Goal: Transaction & Acquisition: Purchase product/service

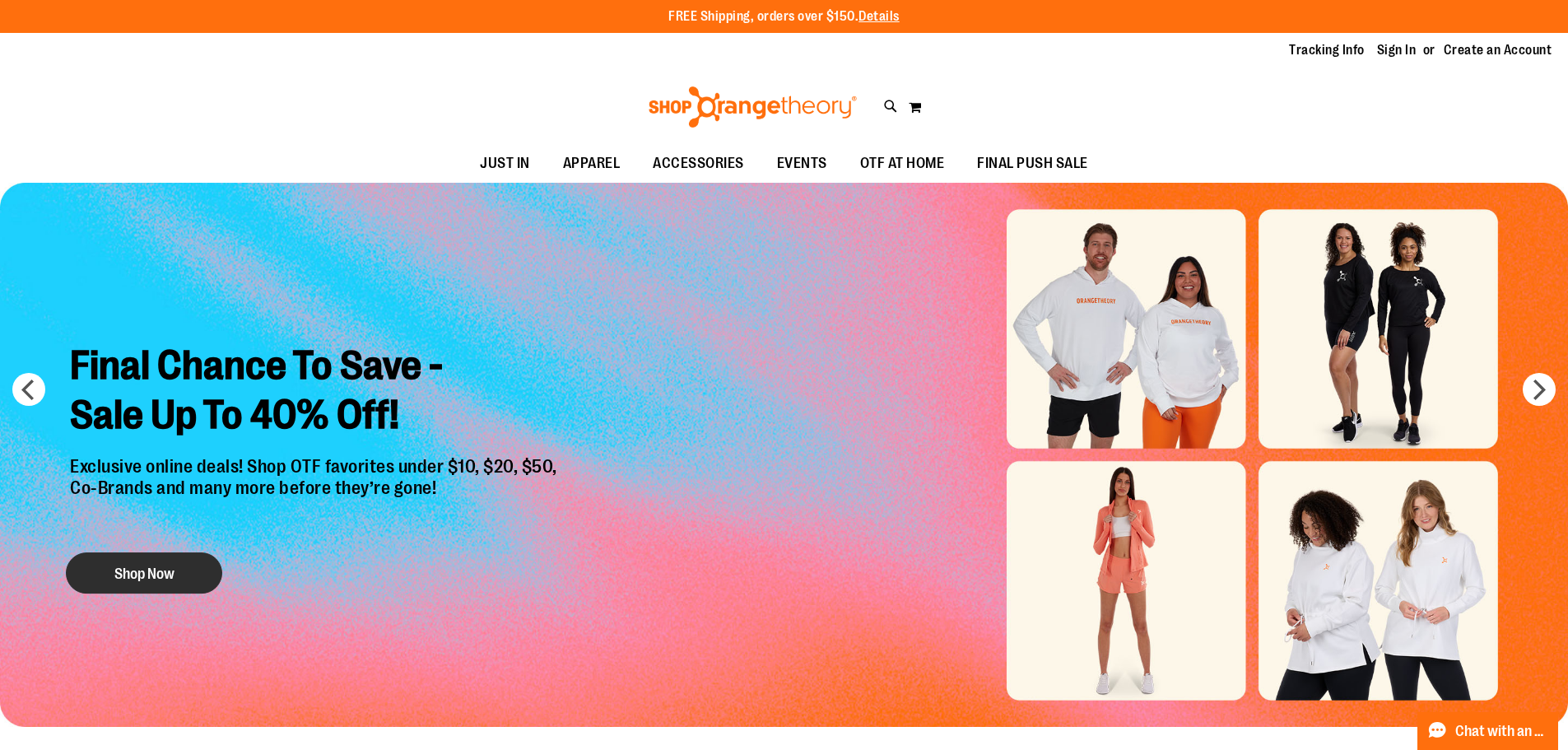
click at [141, 572] on button "Shop Now" at bounding box center [144, 573] width 157 height 41
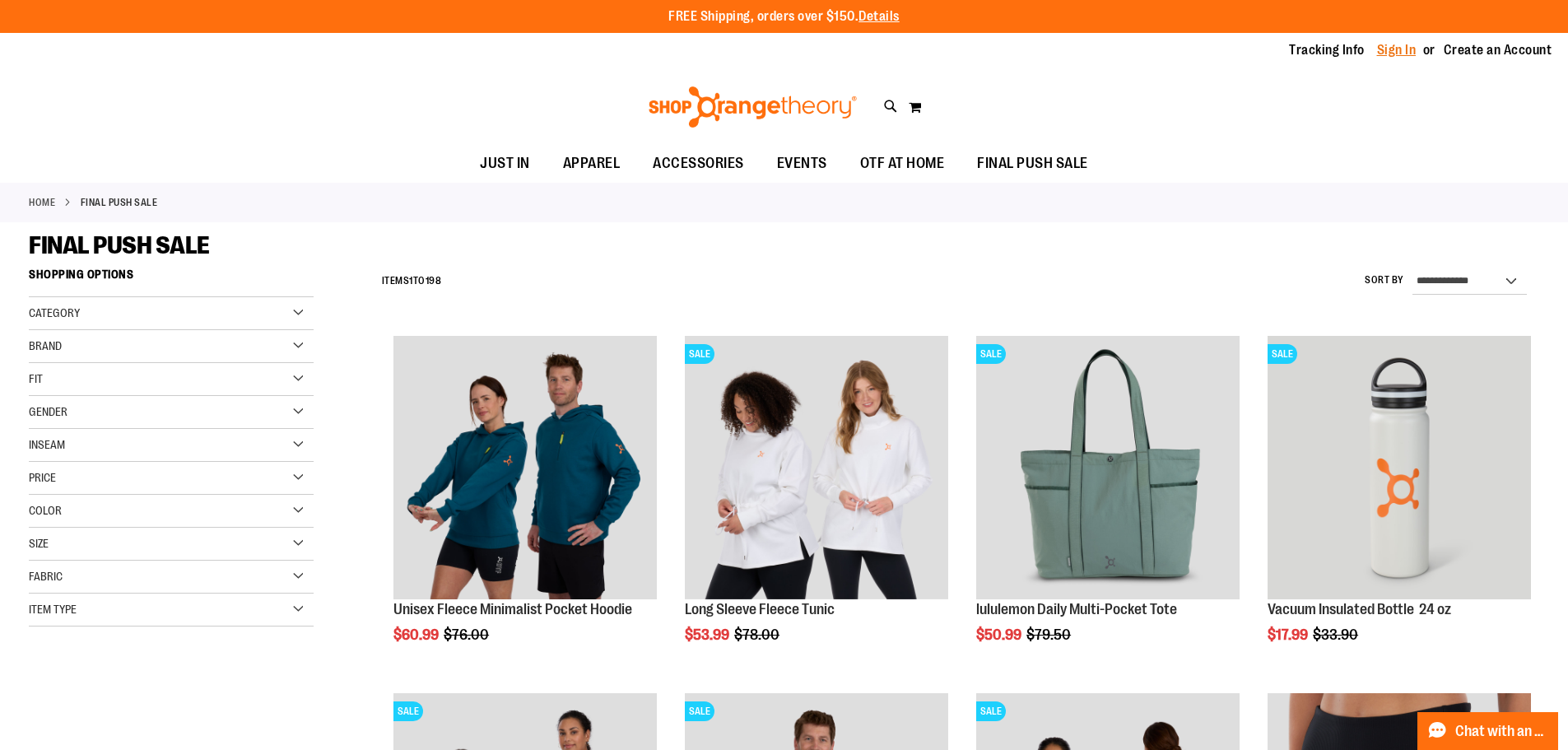
click at [1388, 56] on link "Sign In" at bounding box center [1397, 49] width 39 height 18
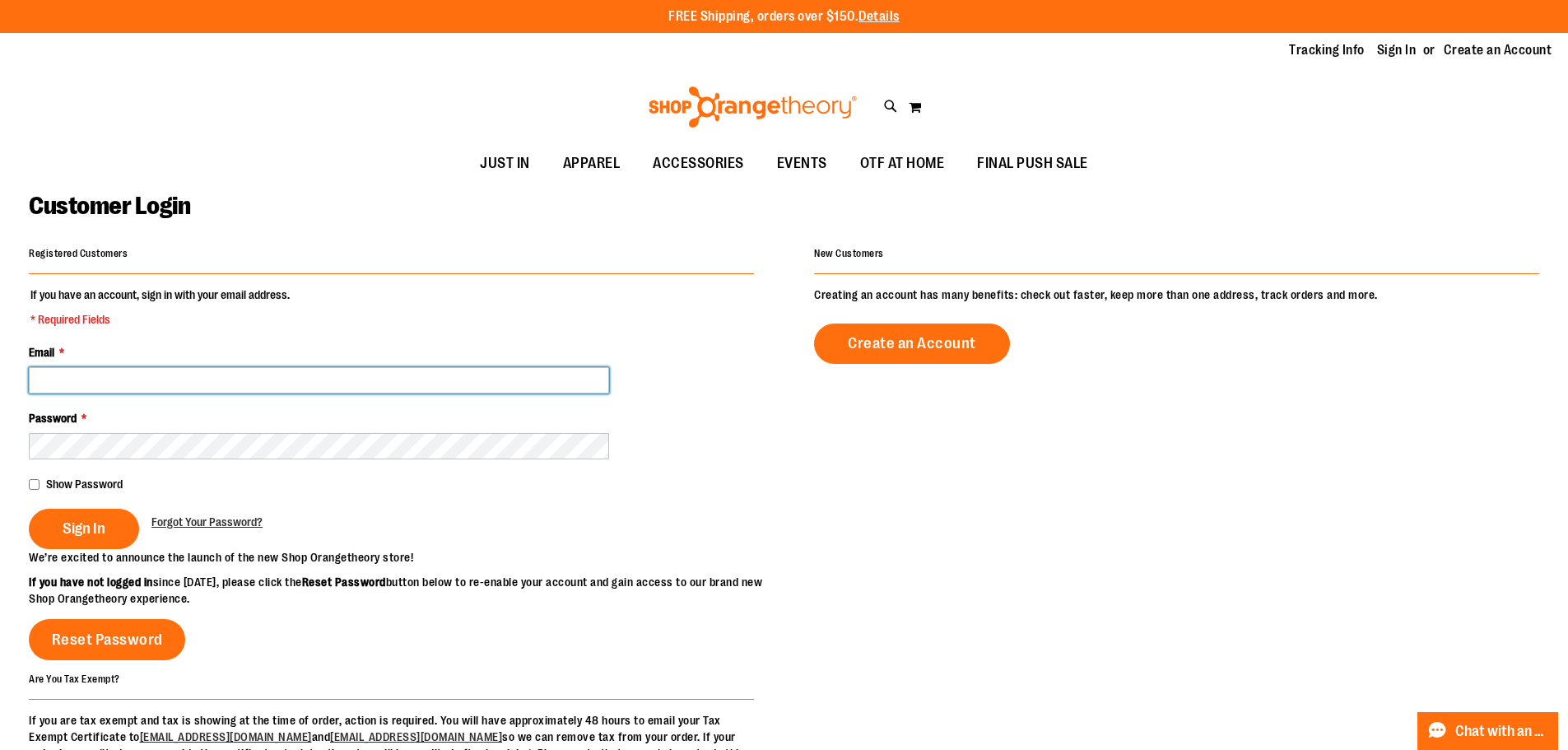
click at [152, 389] on input "Email *" at bounding box center [319, 380] width 580 height 26
type input "**********"
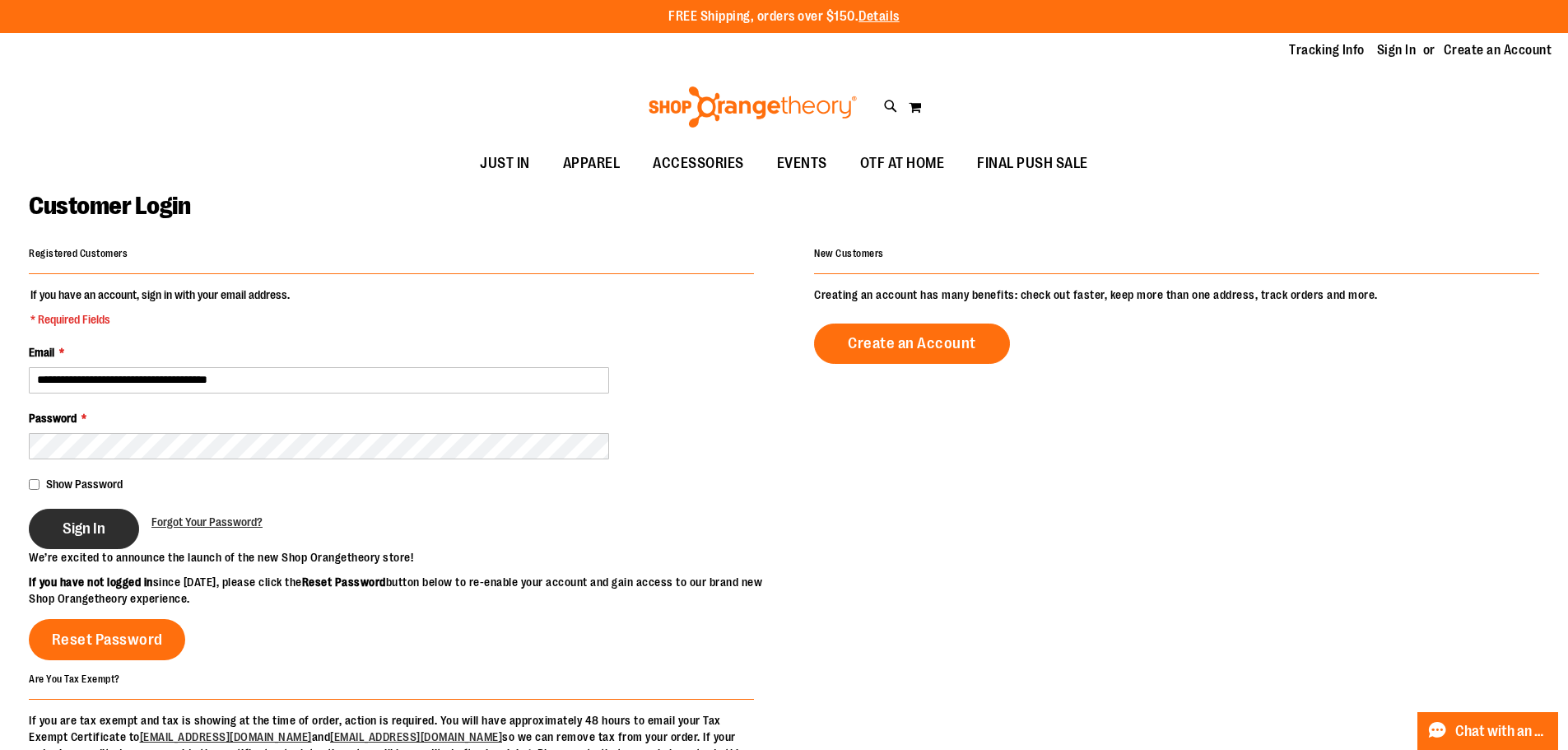
click at [85, 541] on button "Sign In" at bounding box center [84, 529] width 111 height 40
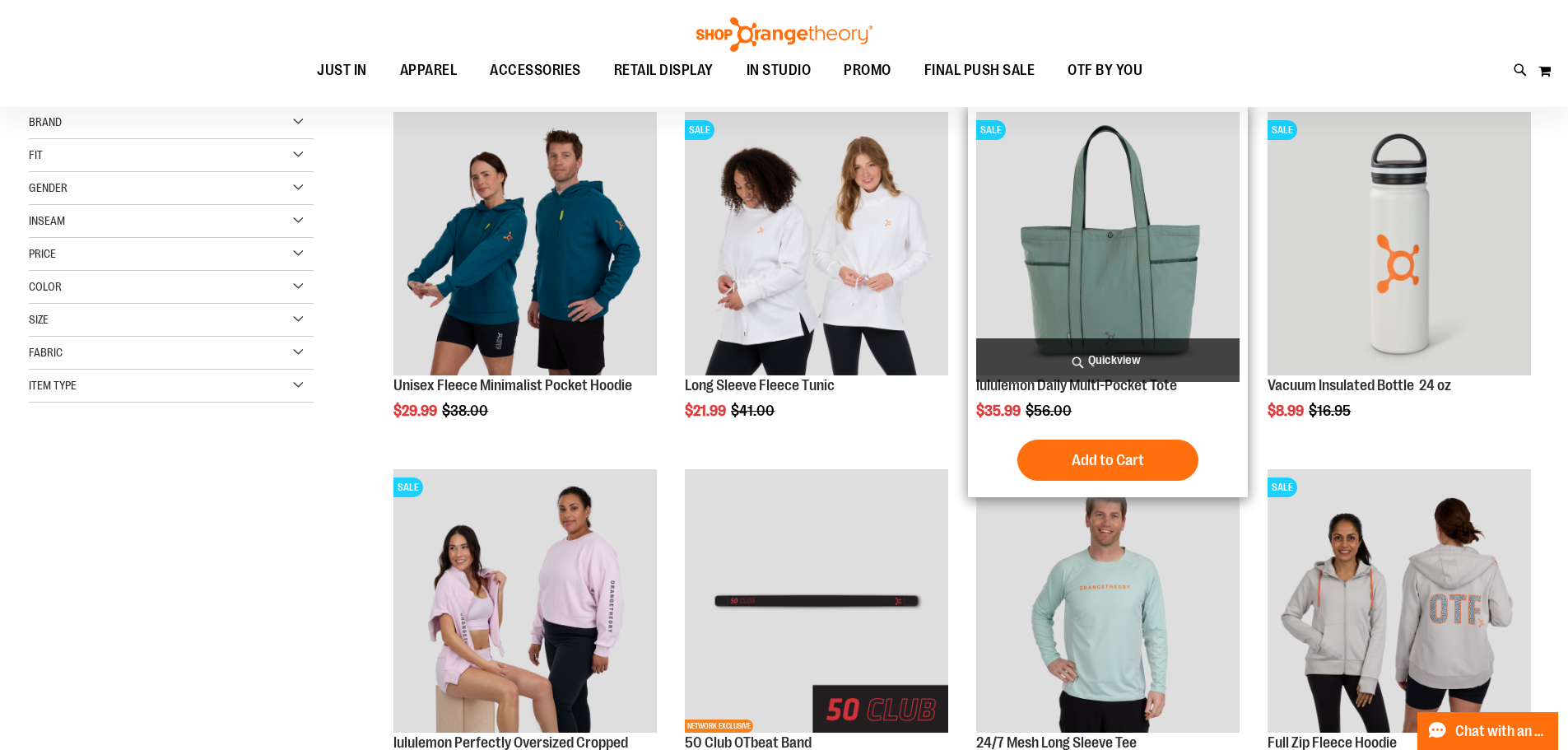
scroll to position [246, 0]
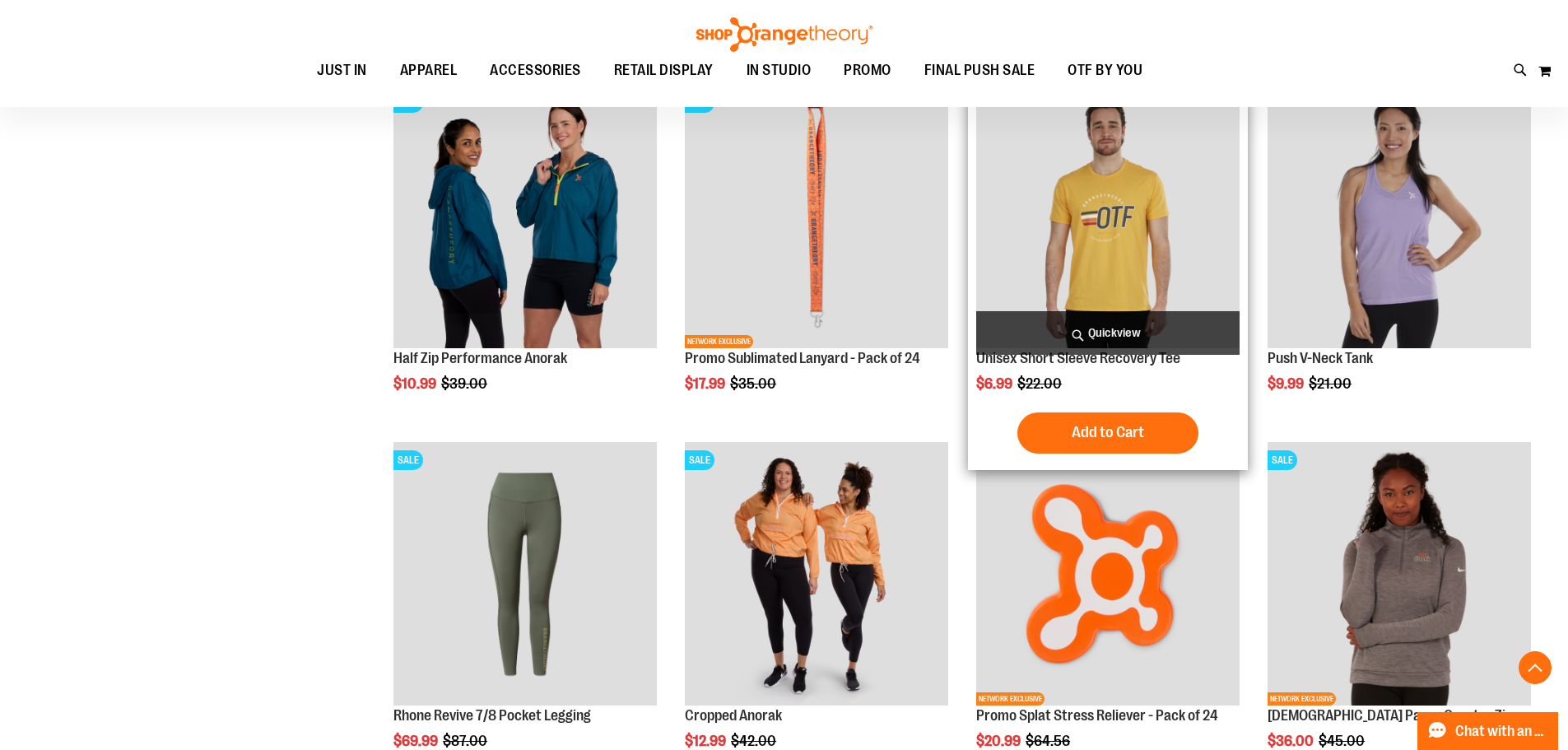
scroll to position [1400, 0]
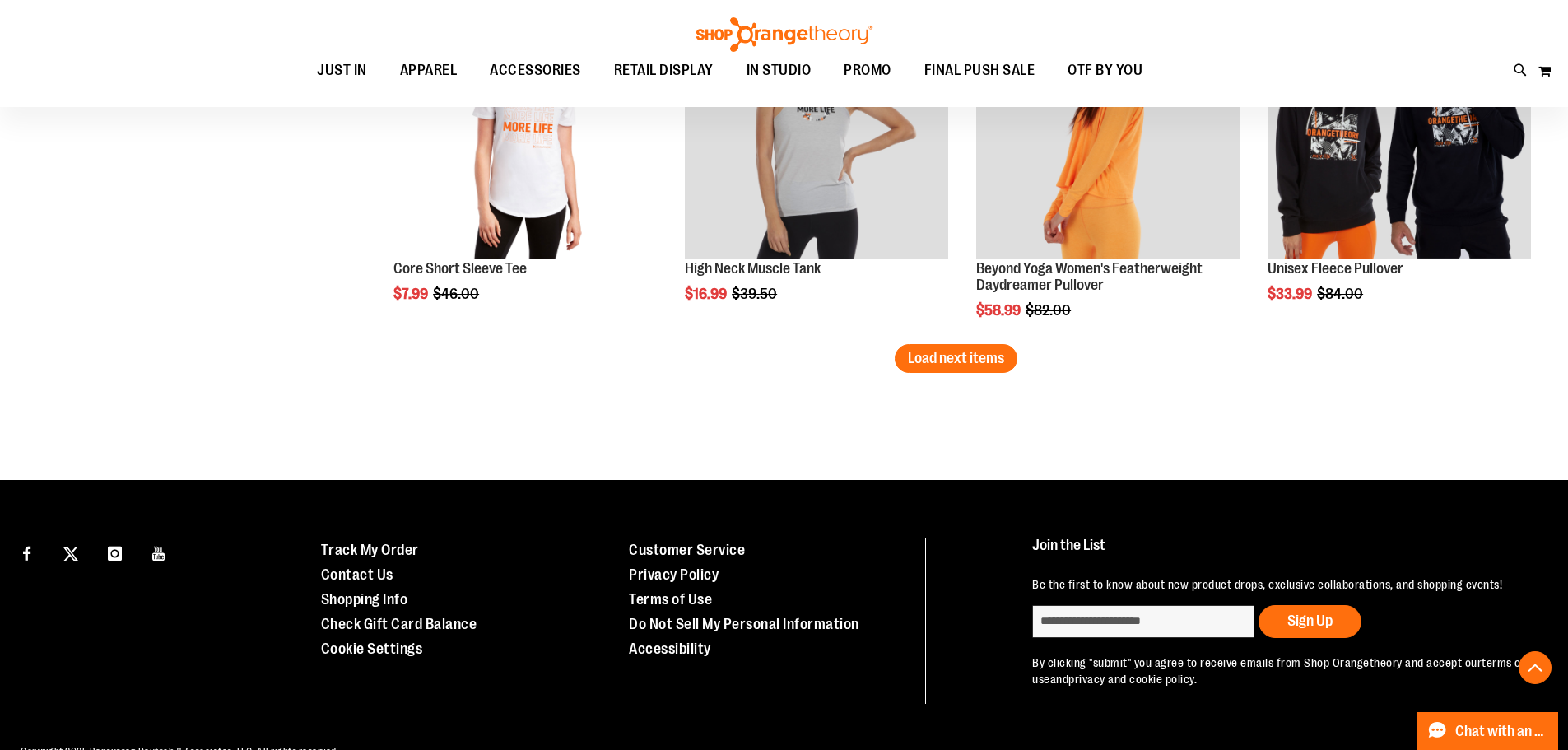
scroll to position [3211, 0]
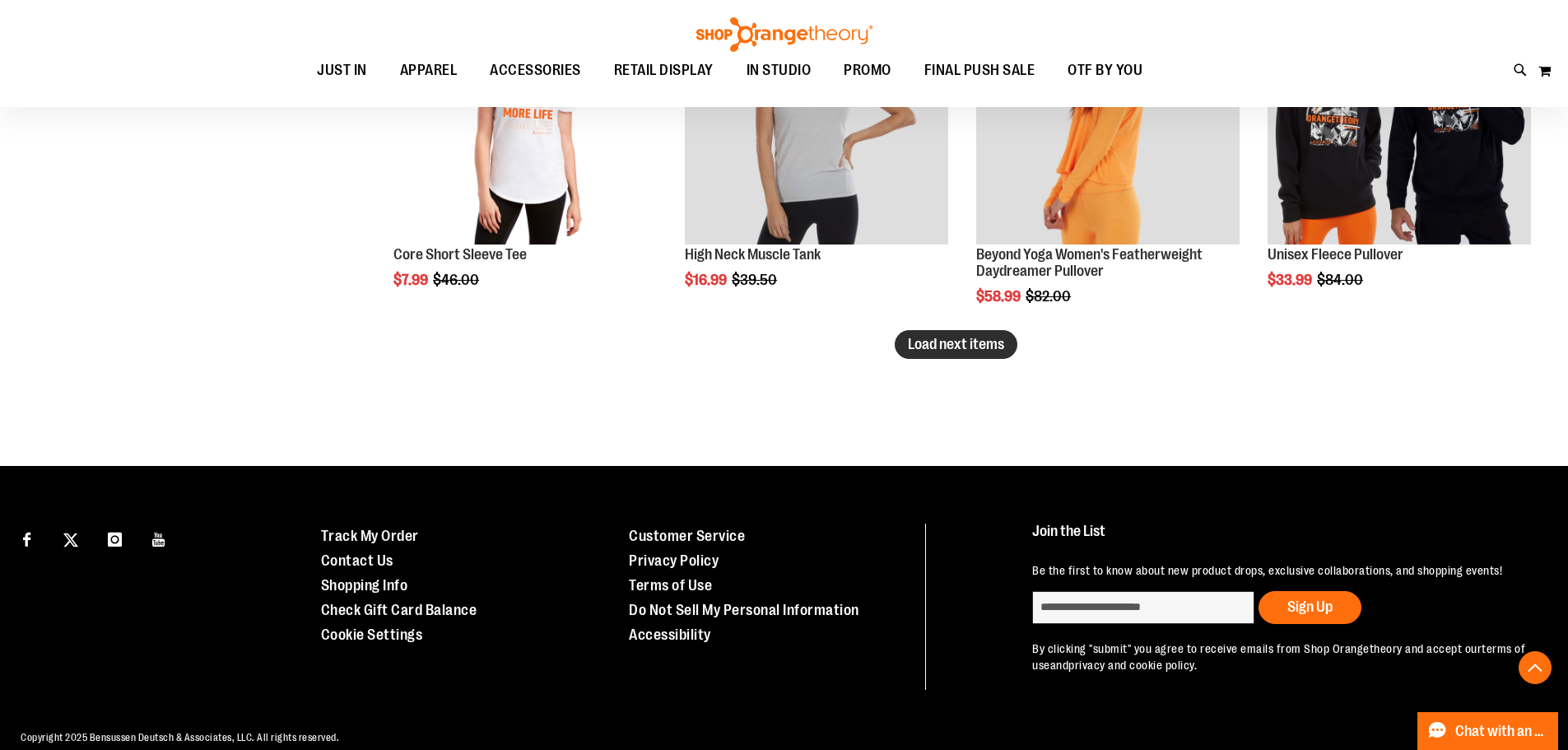
click at [921, 344] on span "Load next items" at bounding box center [955, 344] width 96 height 16
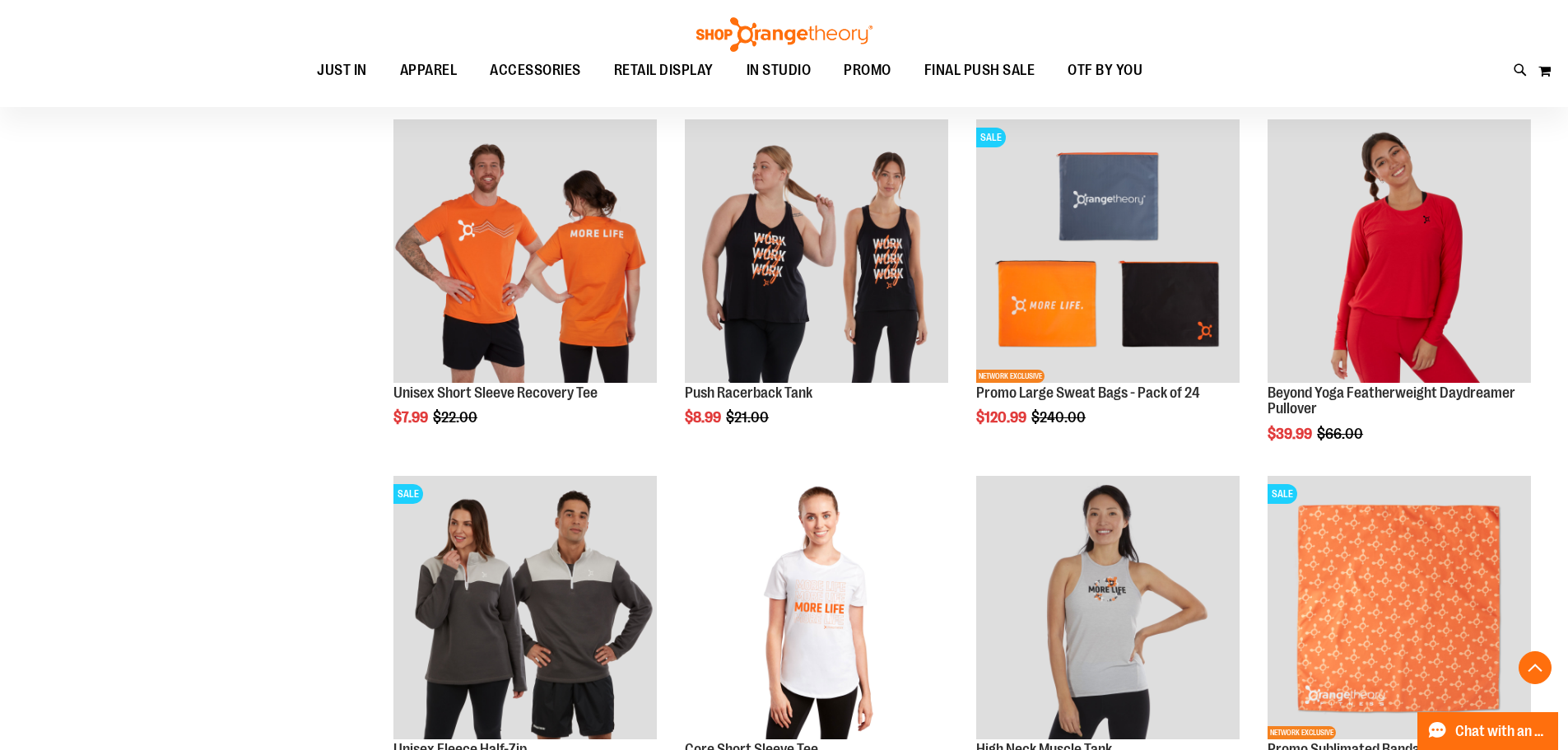
scroll to position [4117, 0]
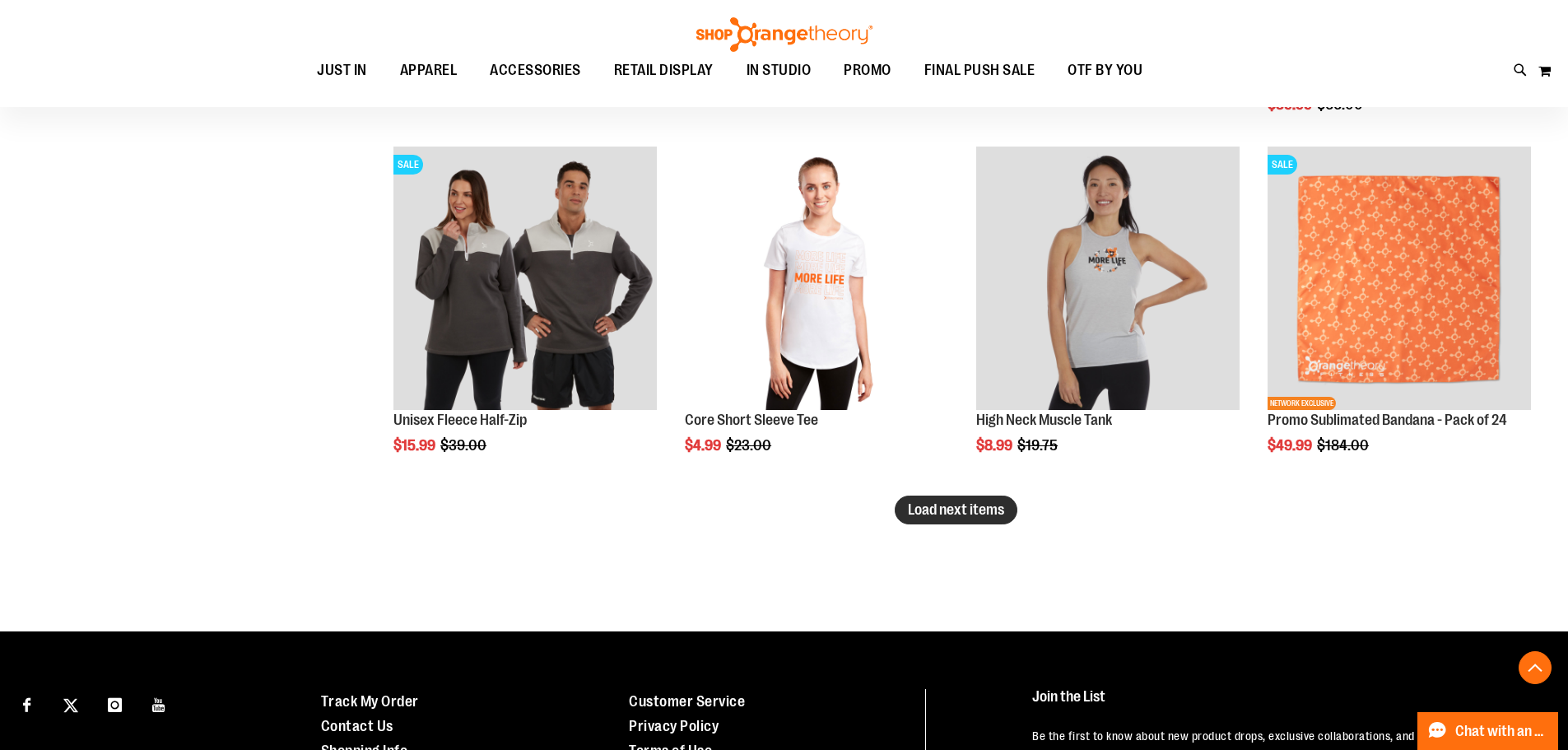
click at [923, 497] on button "Load next items" at bounding box center [956, 510] width 123 height 29
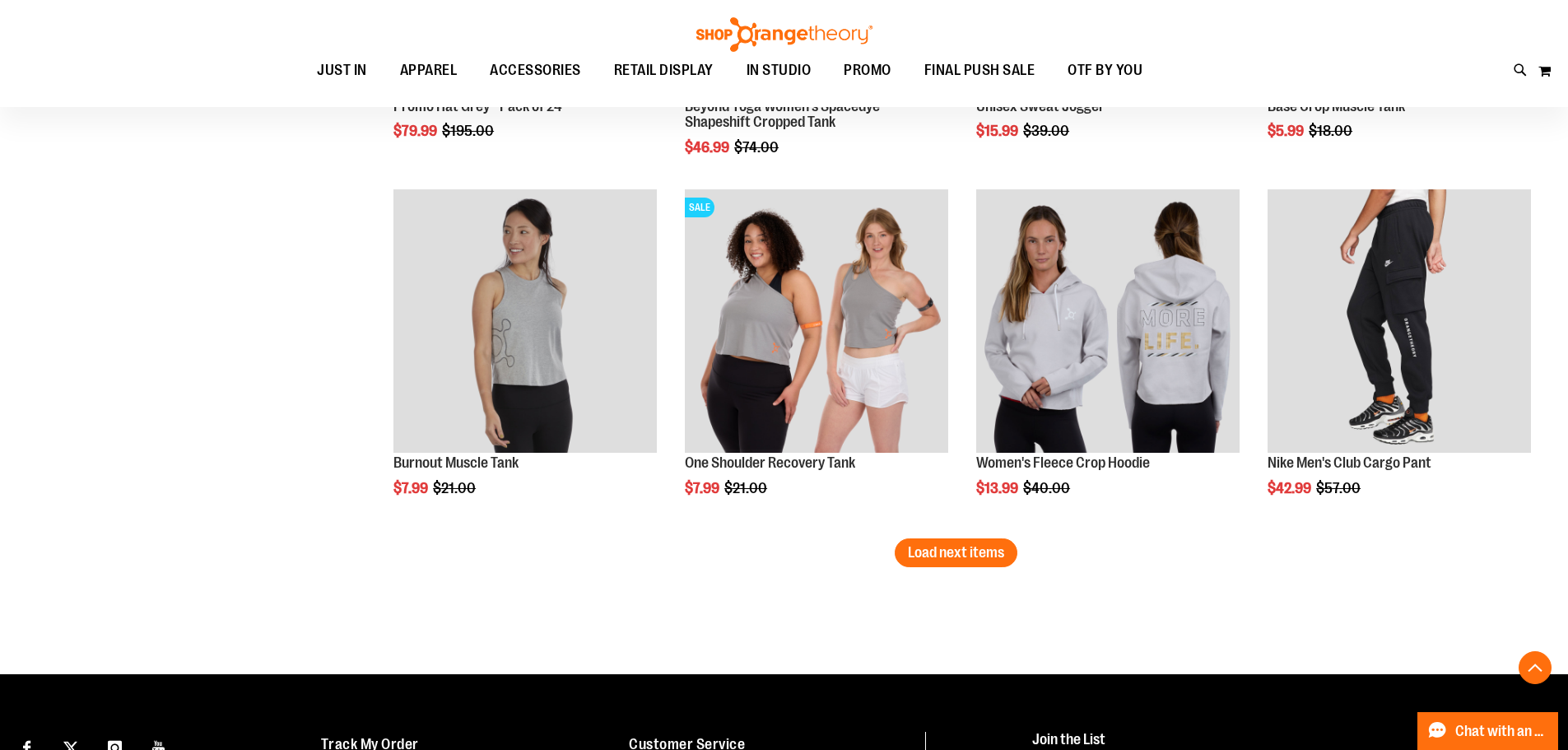
scroll to position [5188, 0]
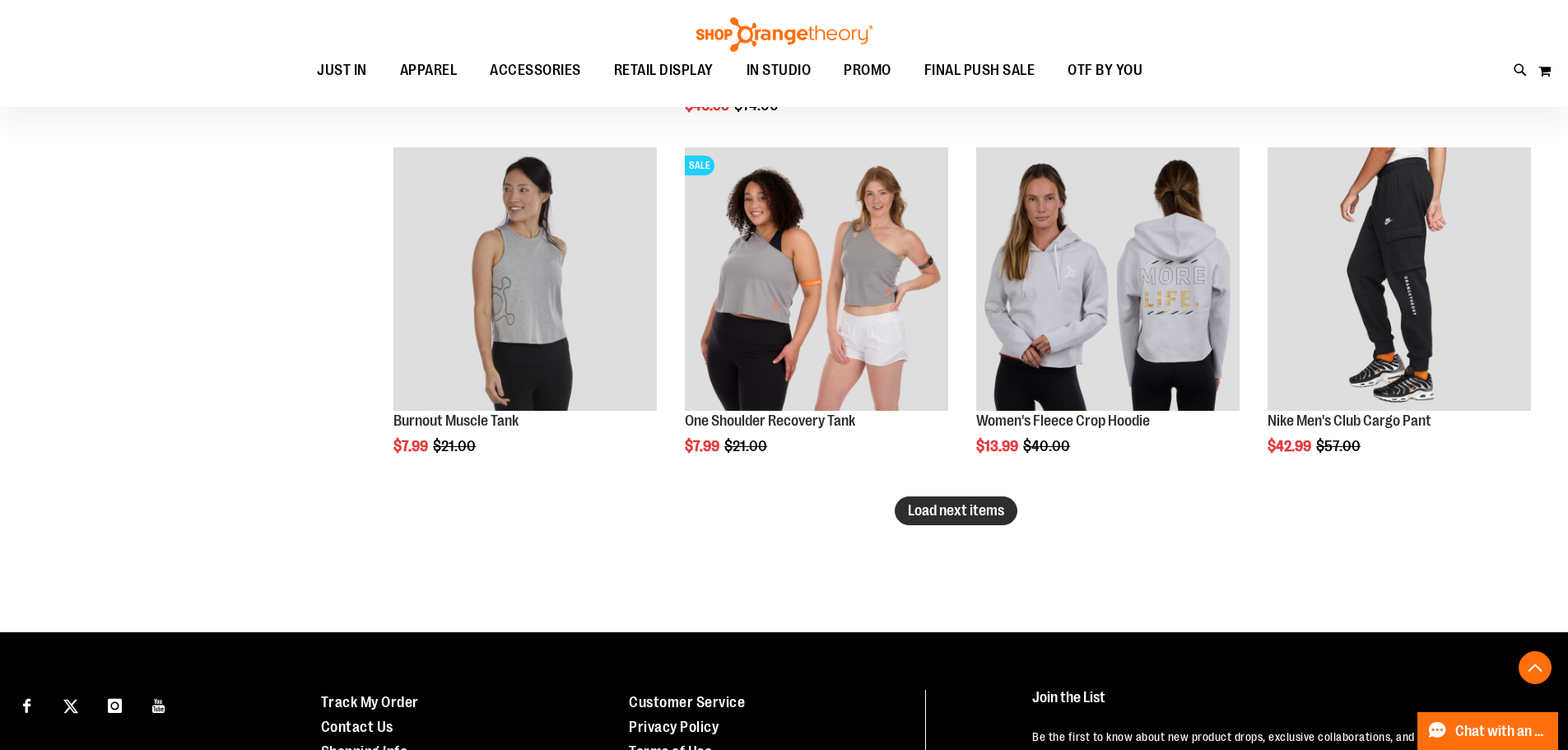
click at [991, 521] on button "Load next items" at bounding box center [956, 511] width 123 height 29
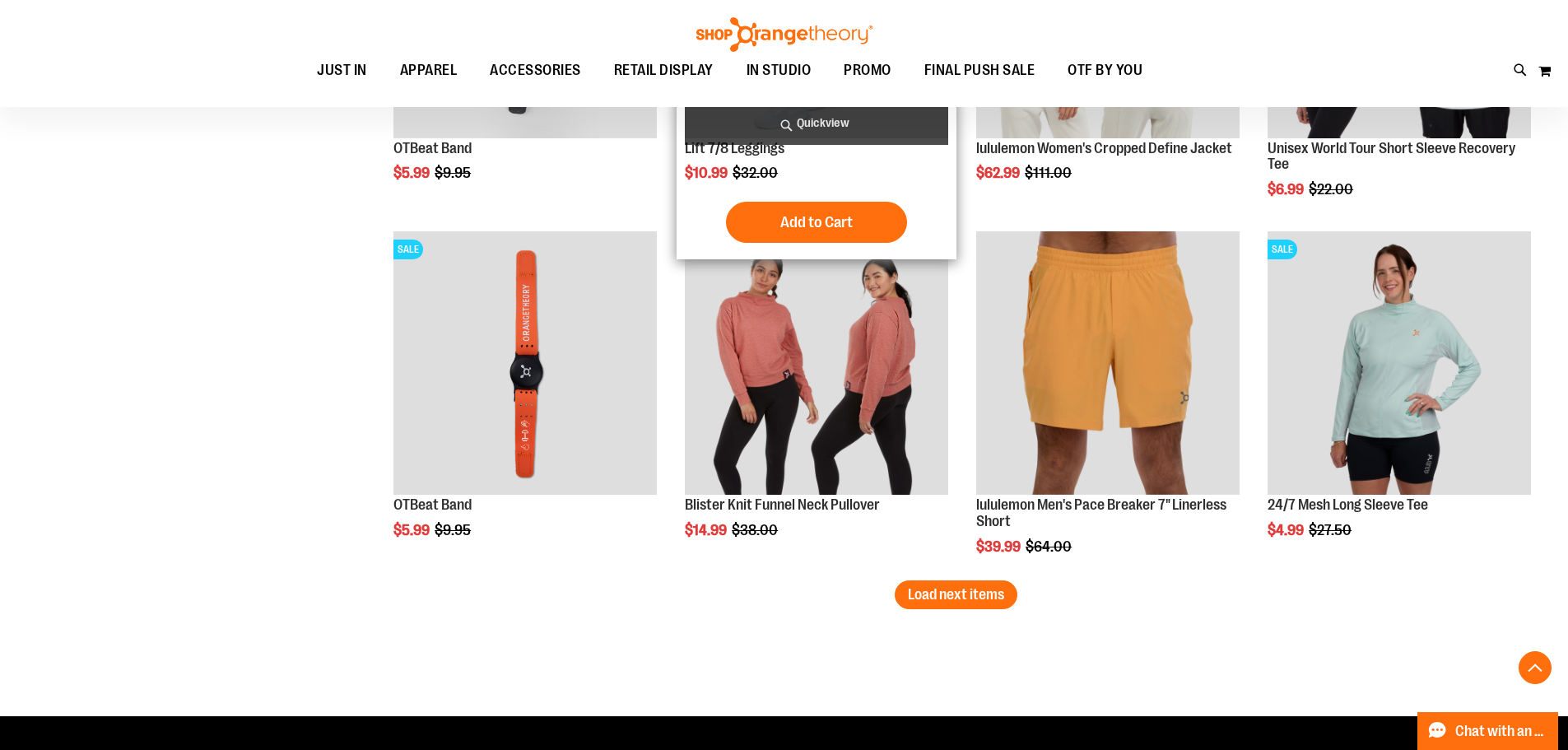
scroll to position [6176, 0]
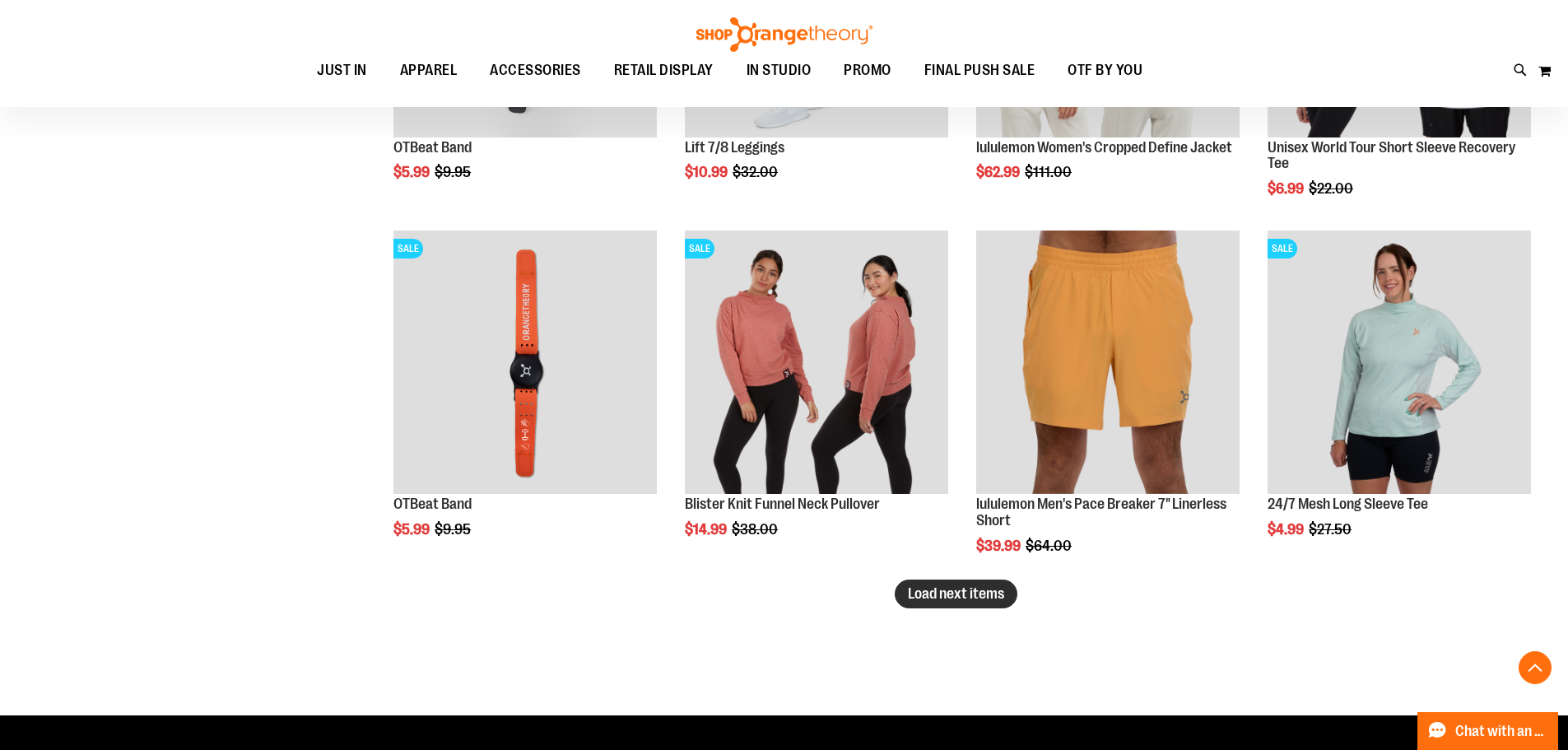
click at [926, 601] on span "Load next items" at bounding box center [955, 593] width 96 height 16
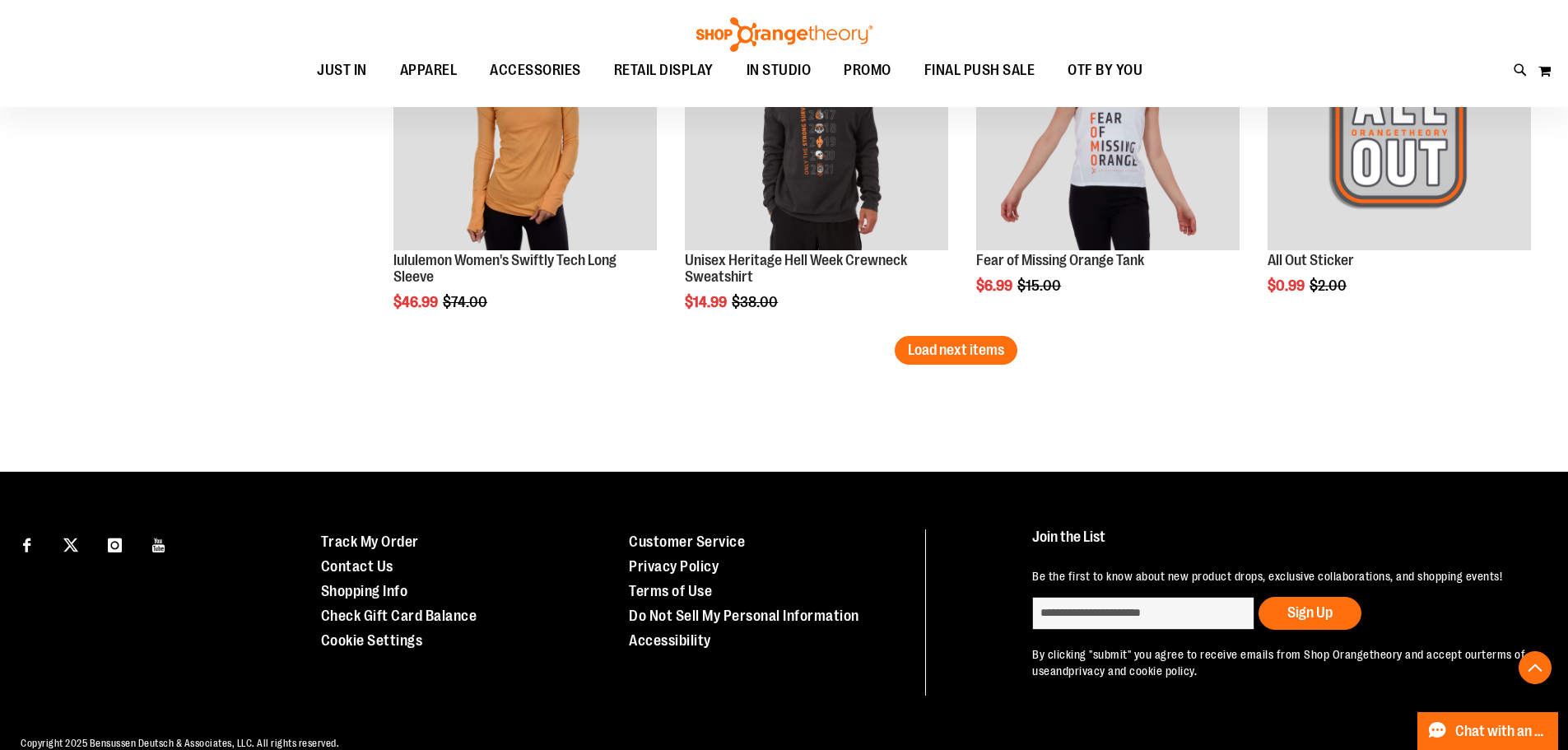
scroll to position [7494, 0]
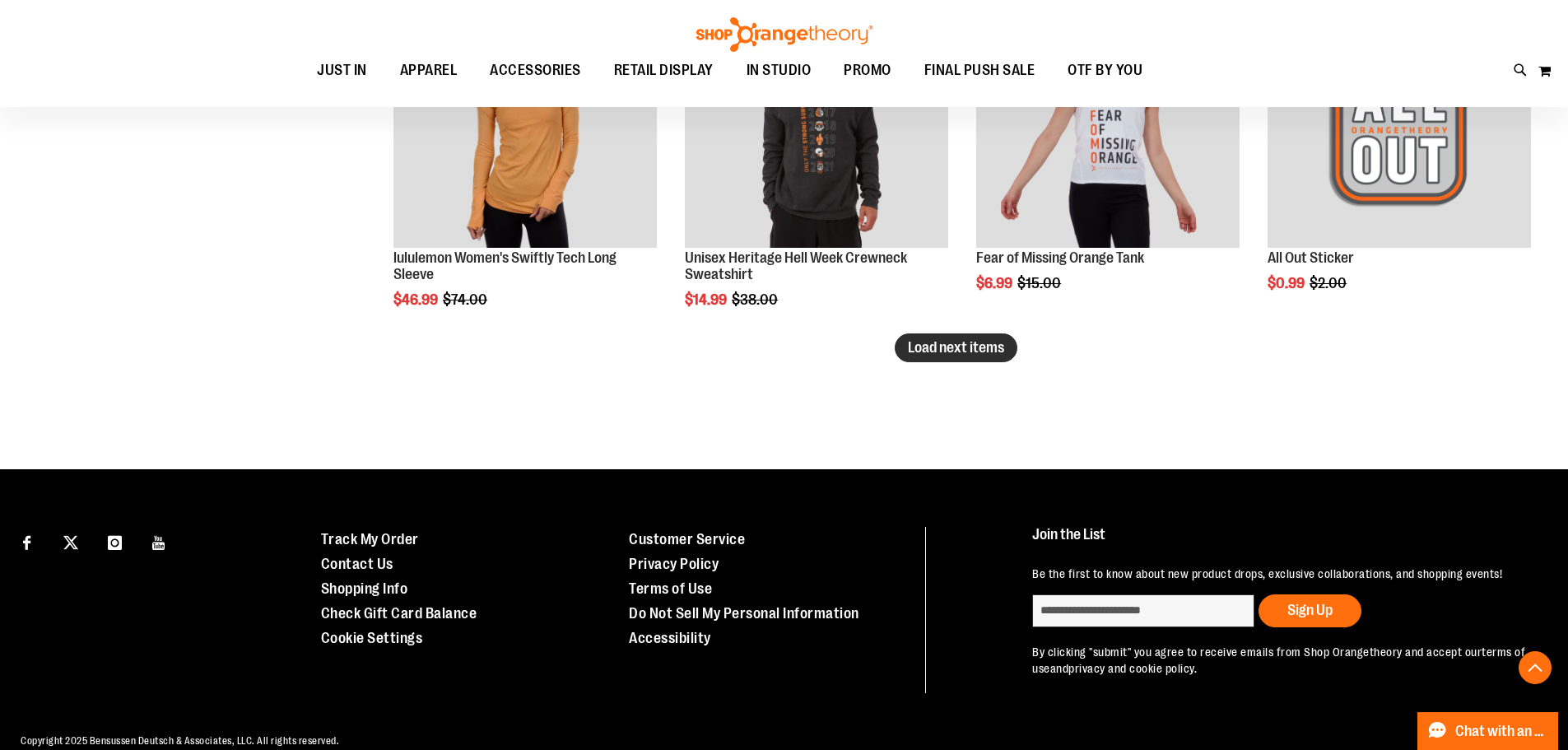
click at [958, 355] on span "Load next items" at bounding box center [955, 347] width 96 height 16
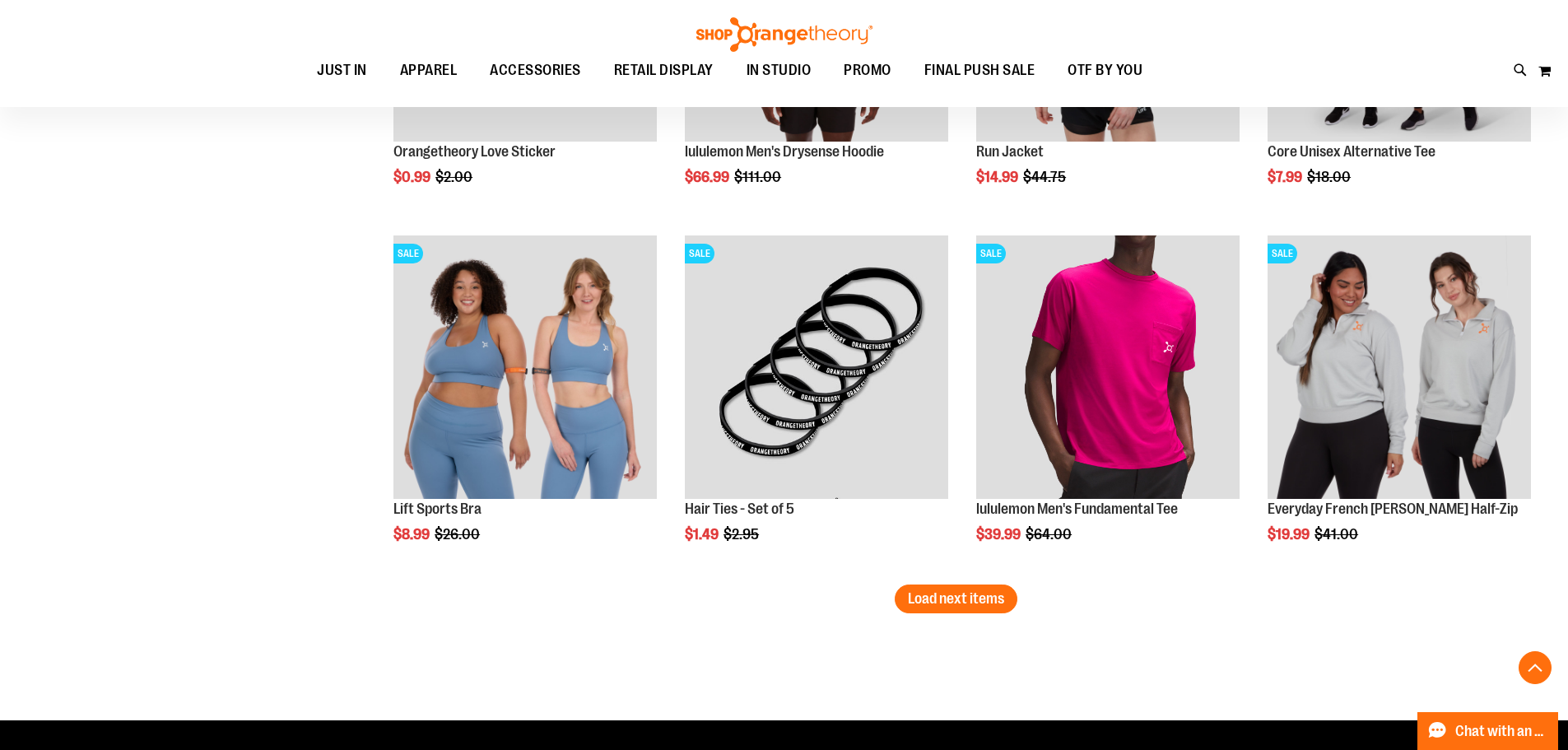
scroll to position [8317, 0]
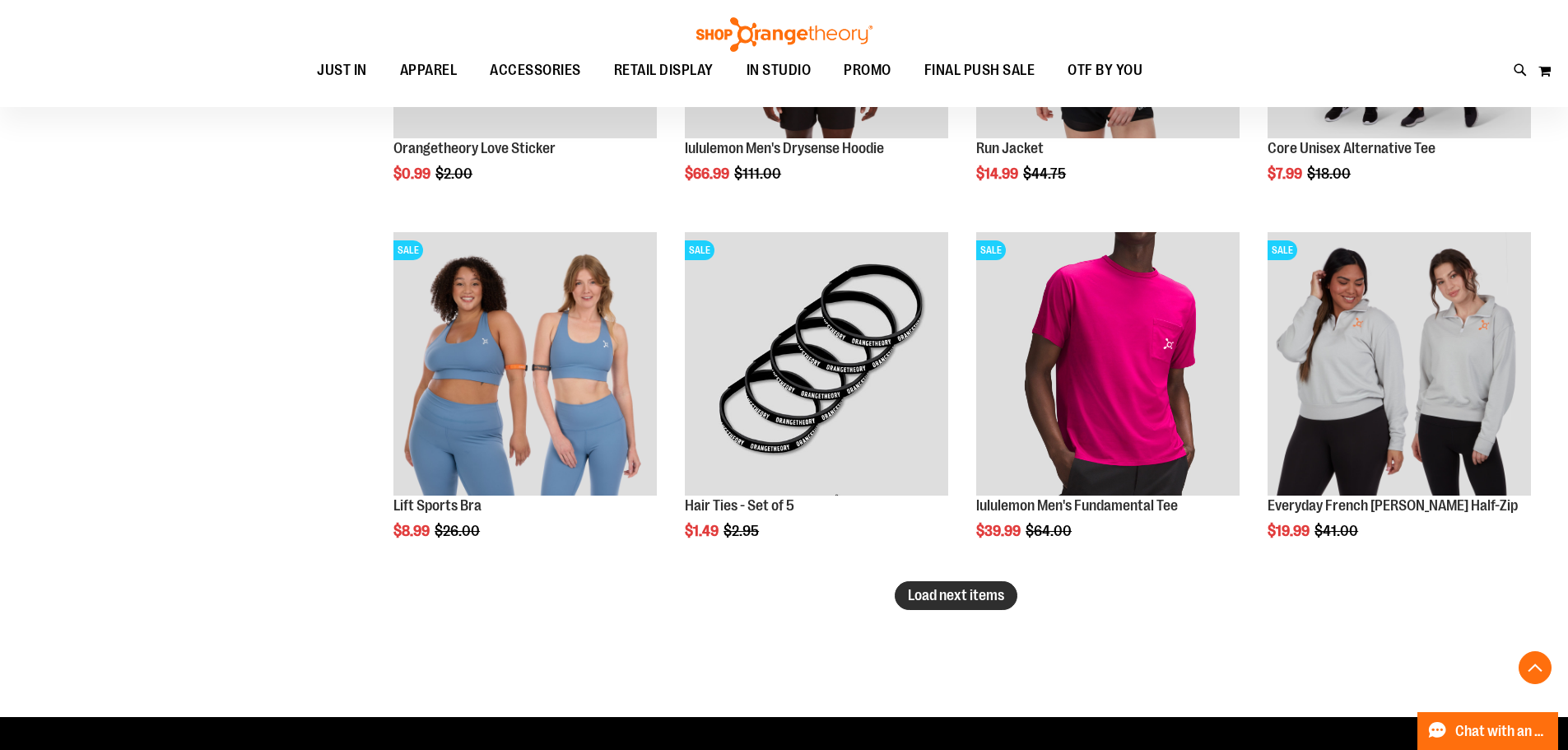
click at [999, 601] on span "Load next items" at bounding box center [955, 595] width 96 height 16
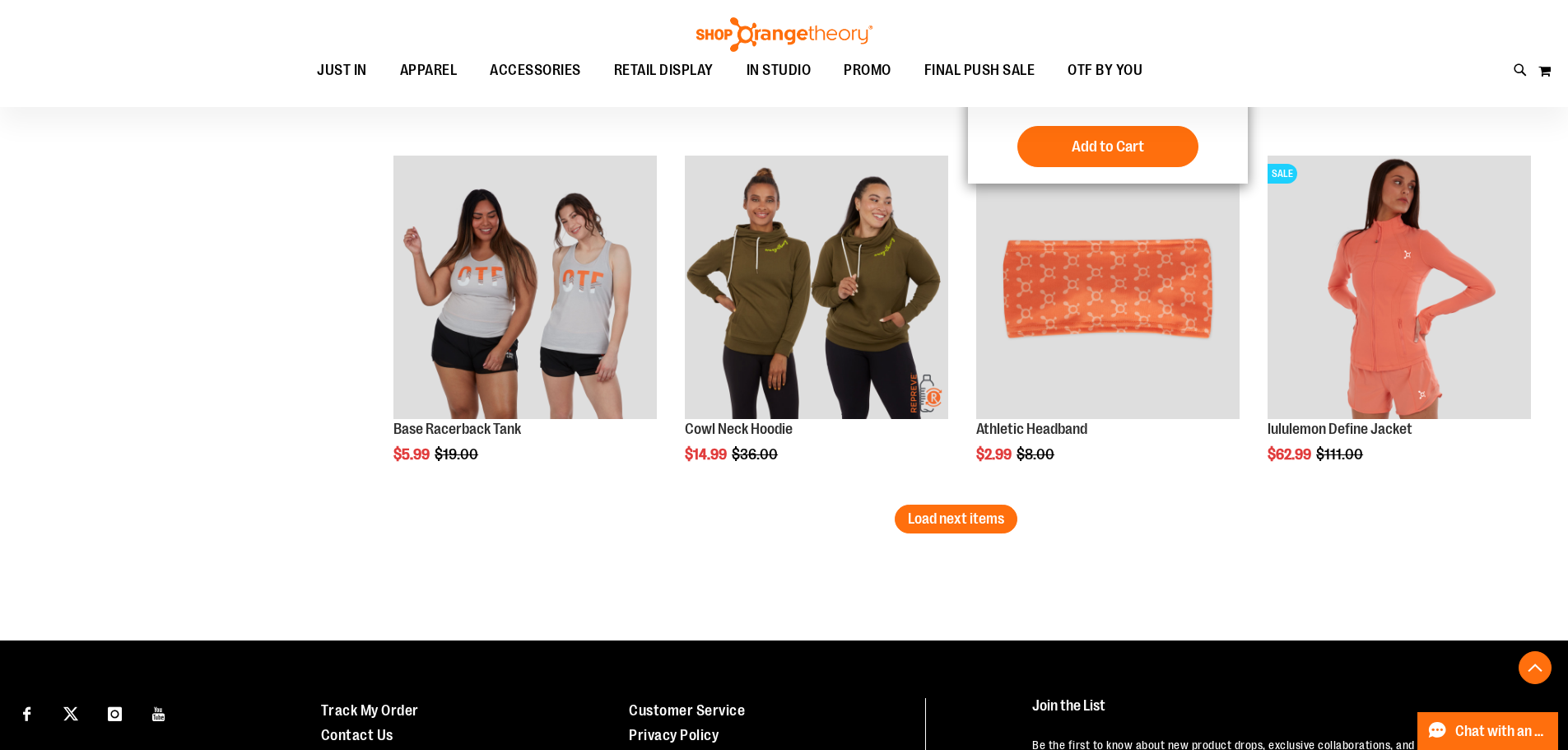
scroll to position [9471, 0]
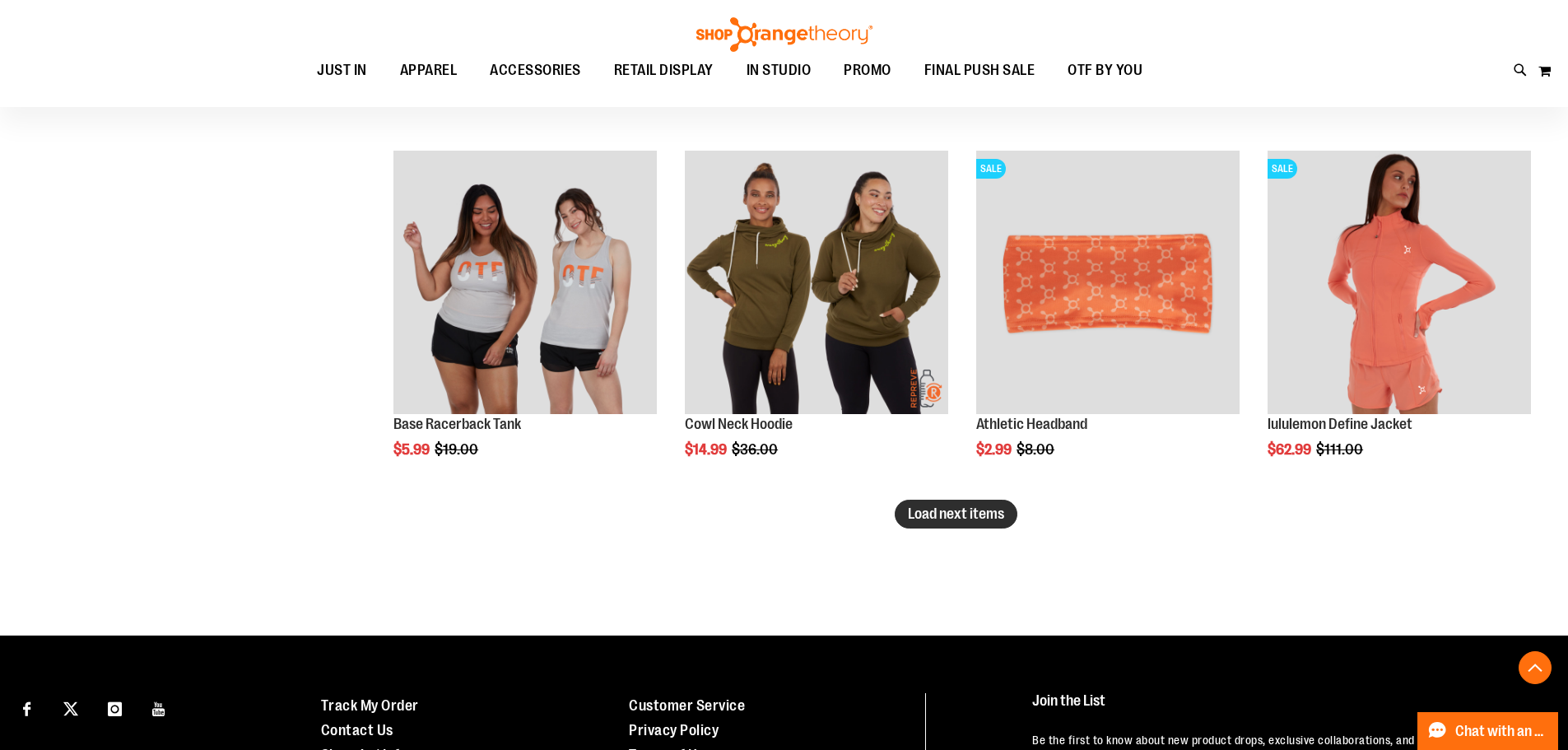
click at [969, 515] on span "Load next items" at bounding box center [955, 513] width 96 height 16
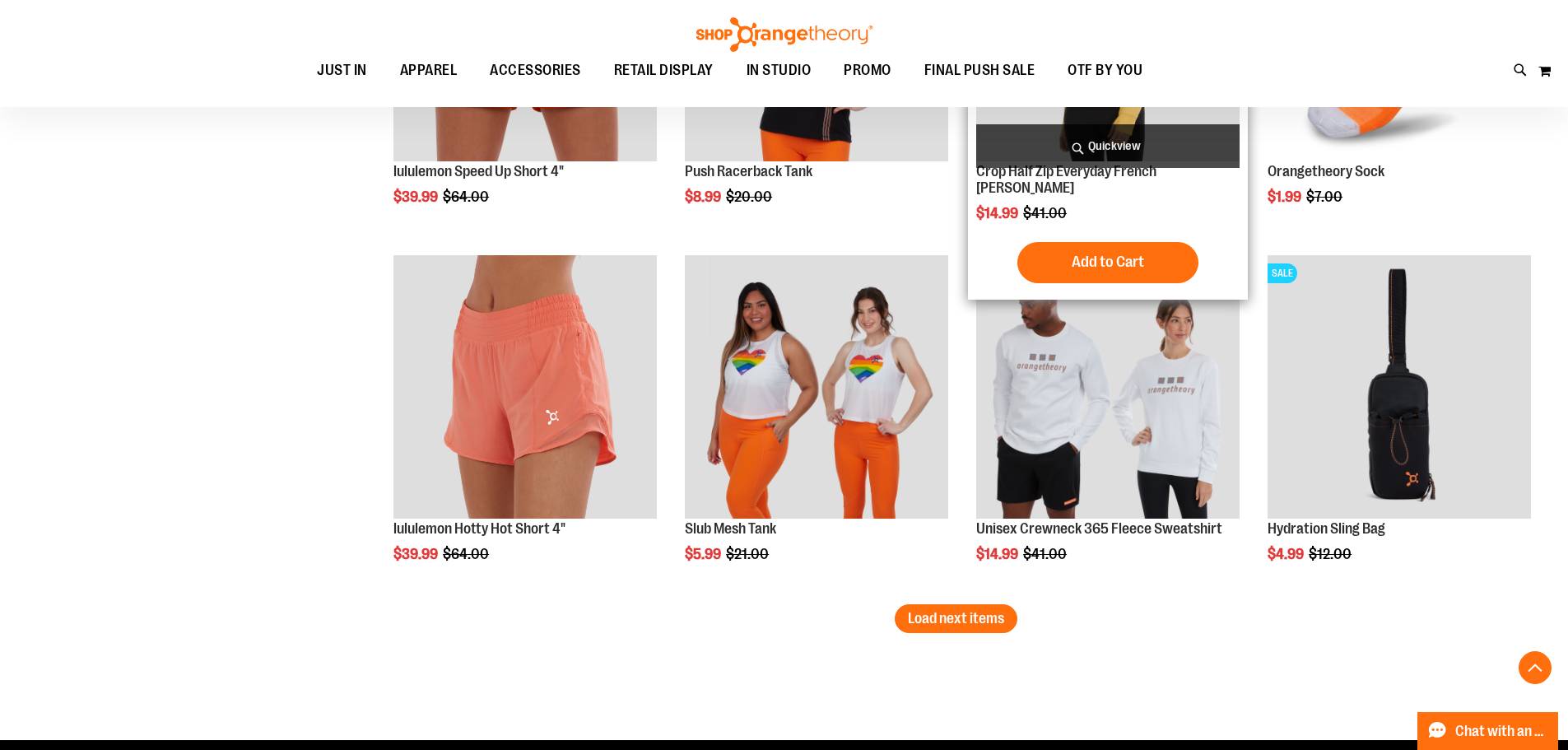
scroll to position [10459, 0]
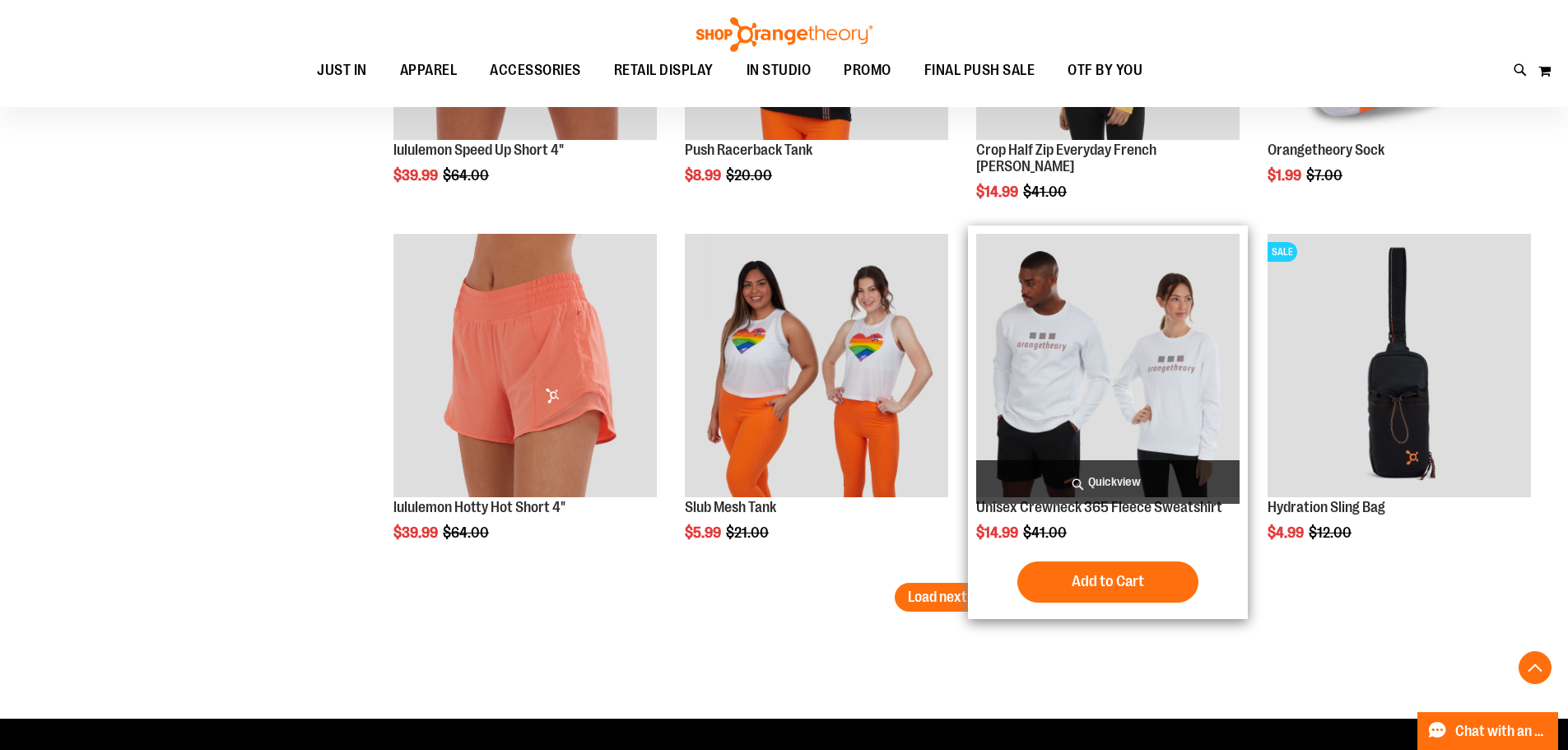
click at [1122, 335] on img "product" at bounding box center [1108, 366] width 264 height 264
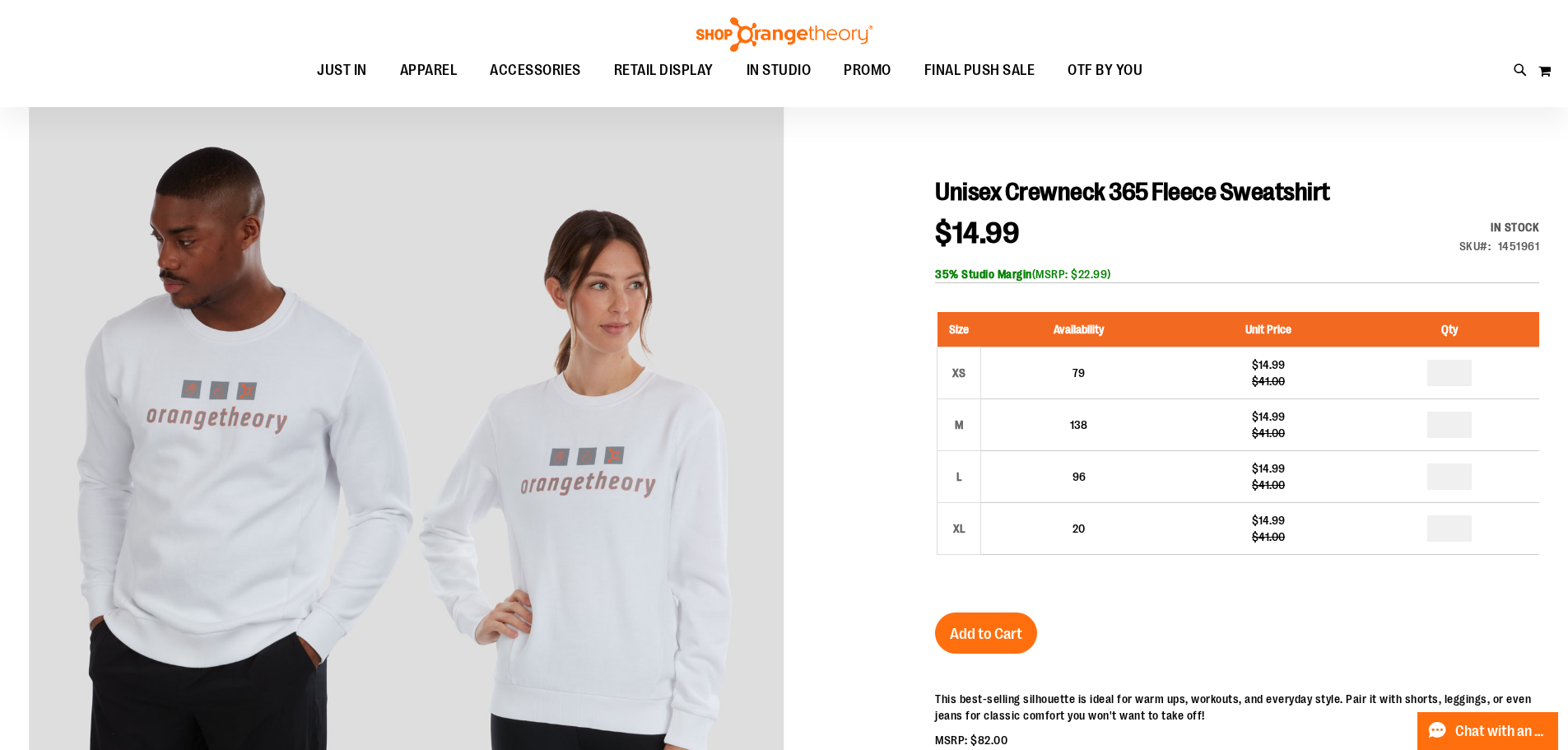
scroll to position [246, 0]
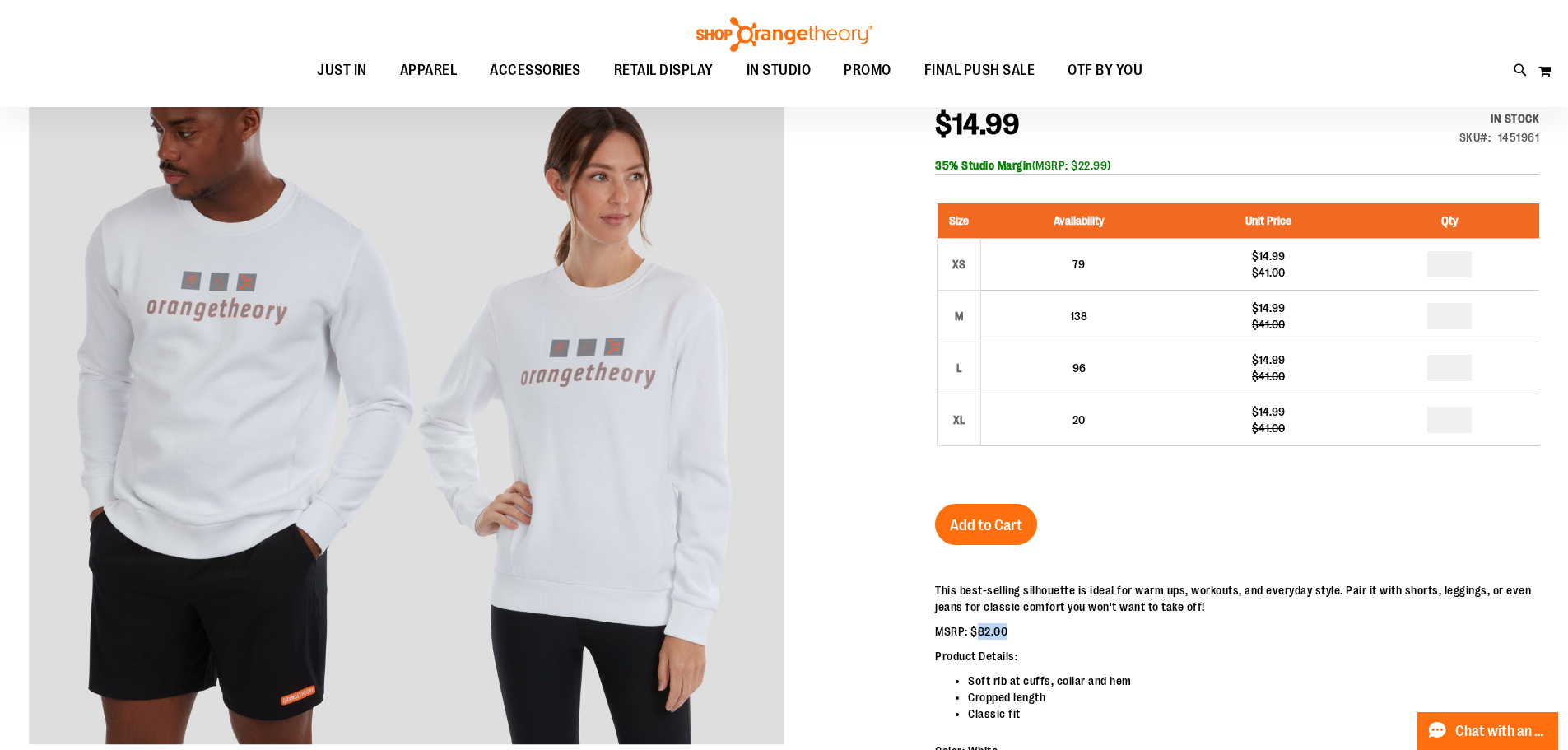
drag, startPoint x: 977, startPoint y: 636, endPoint x: 1035, endPoint y: 637, distance: 58.0
click at [1035, 637] on p "MSRP: $82.00" at bounding box center [1237, 631] width 604 height 16
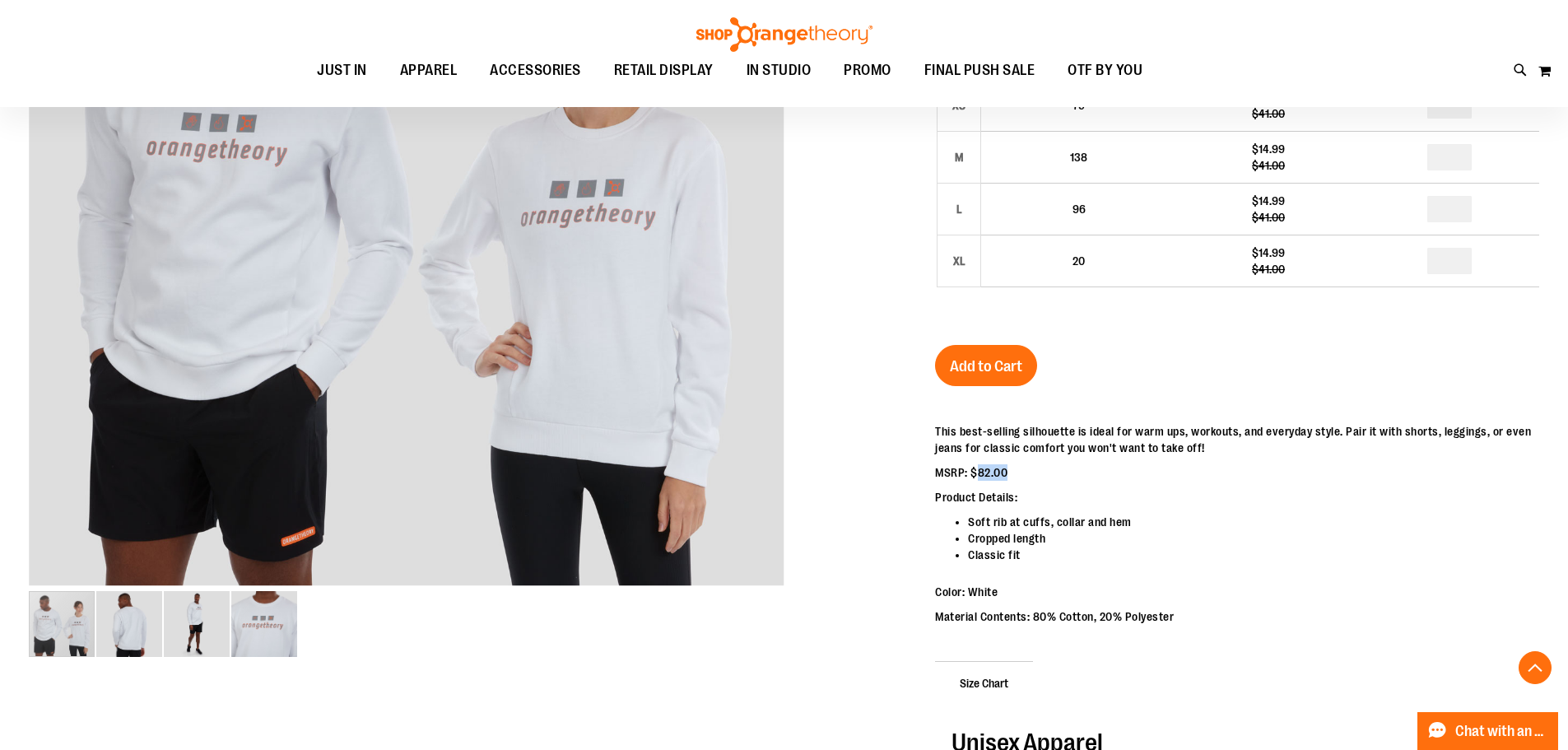
scroll to position [411, 0]
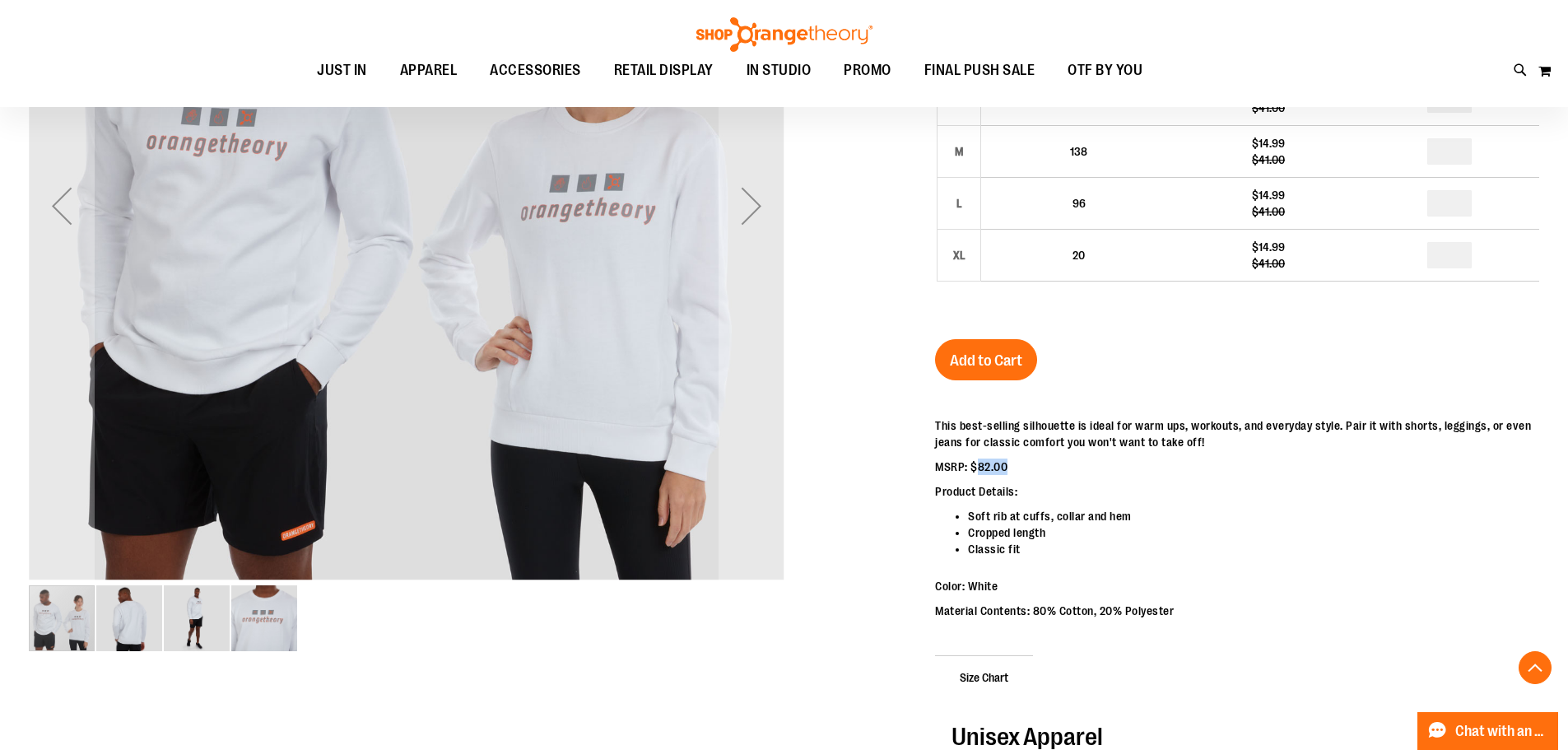
click at [197, 617] on img "image 3 of 4" at bounding box center [197, 618] width 66 height 66
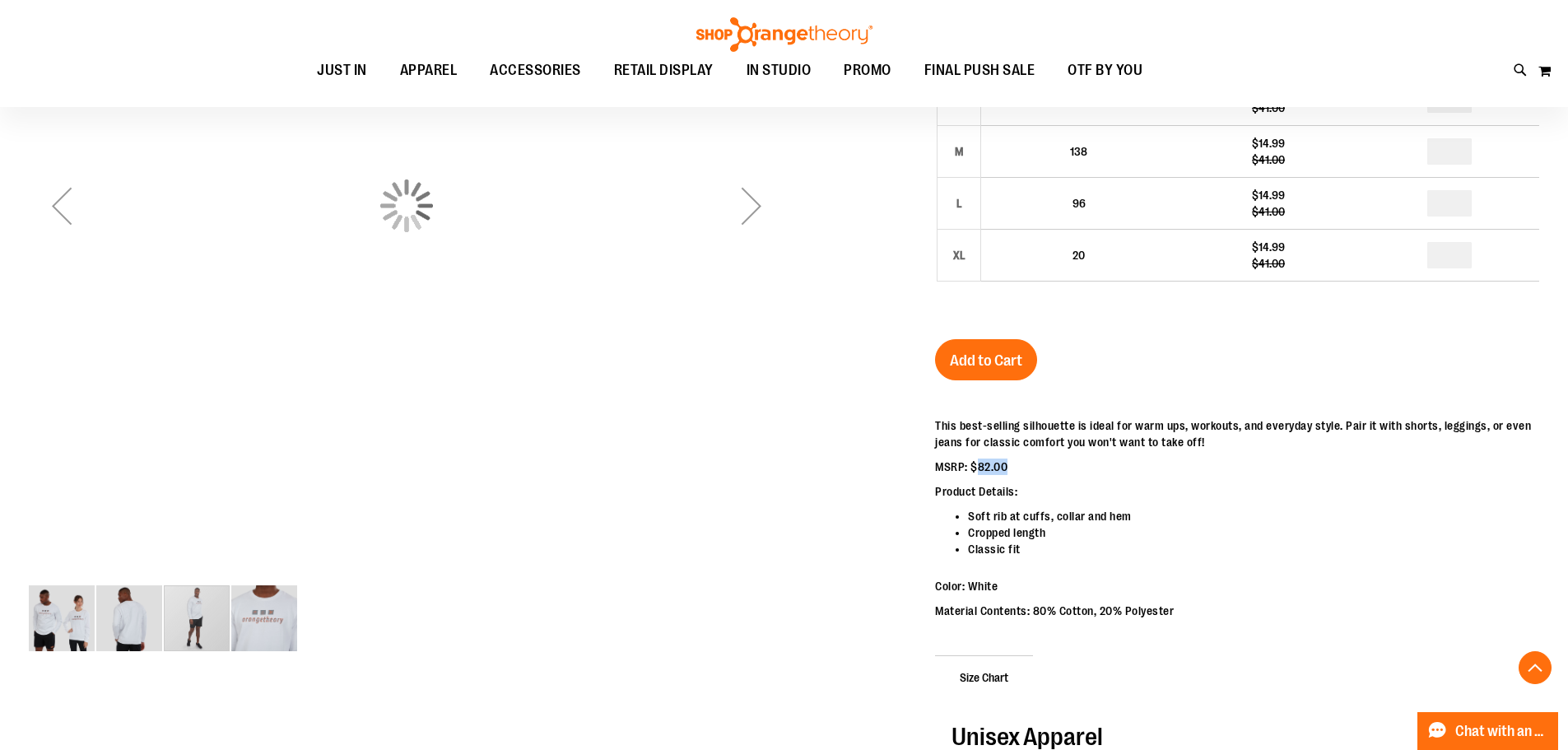
scroll to position [246, 0]
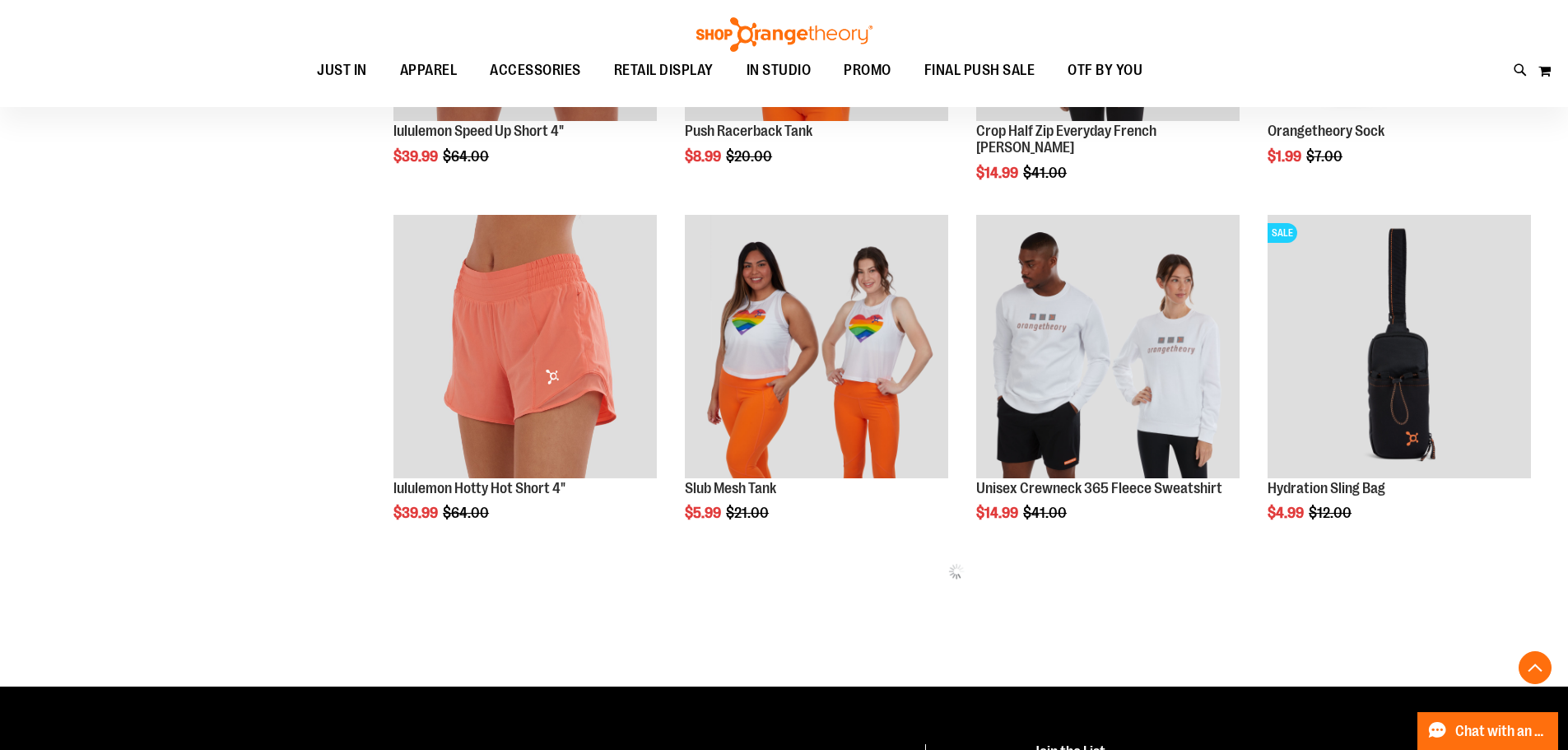
scroll to position [856, 0]
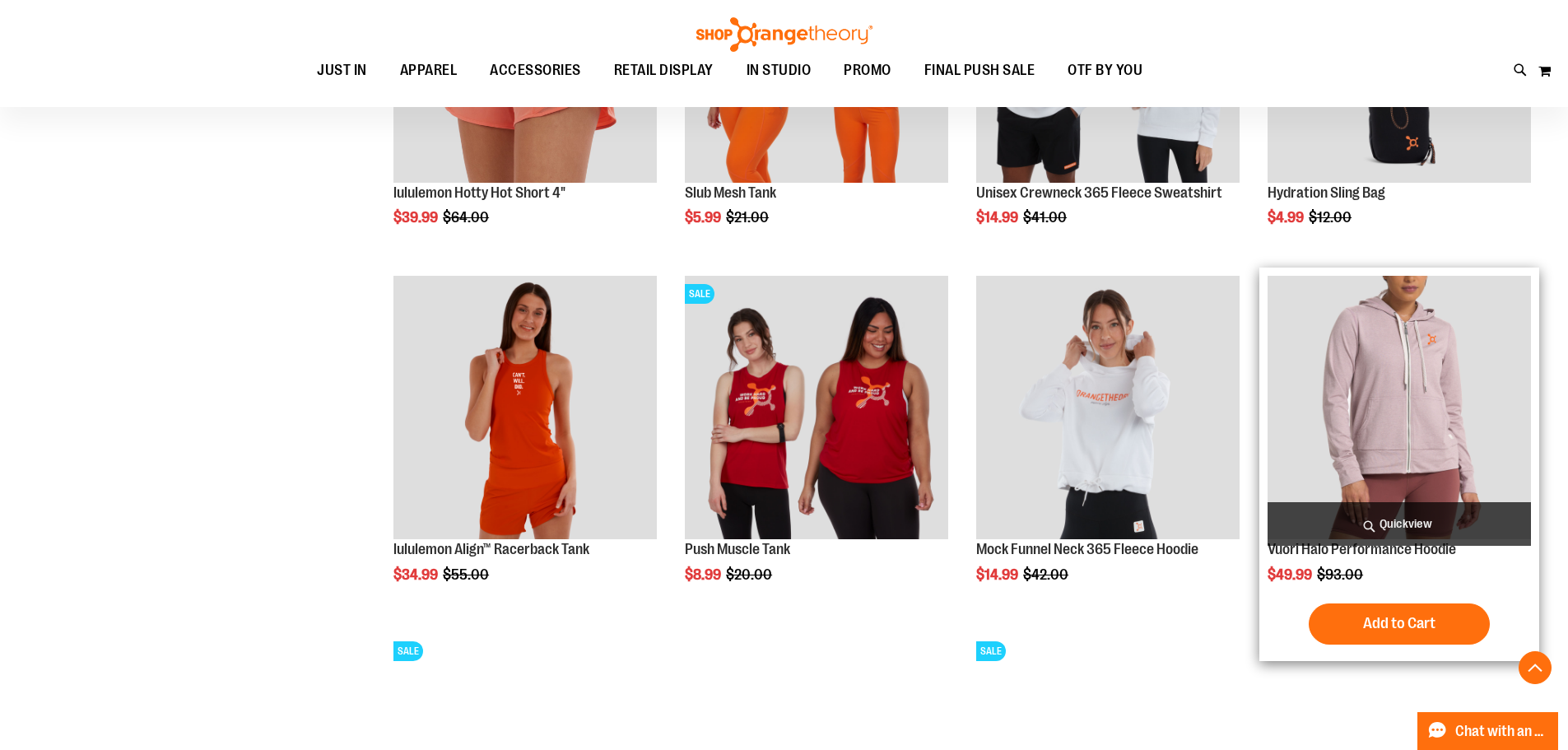
scroll to position [1186, 0]
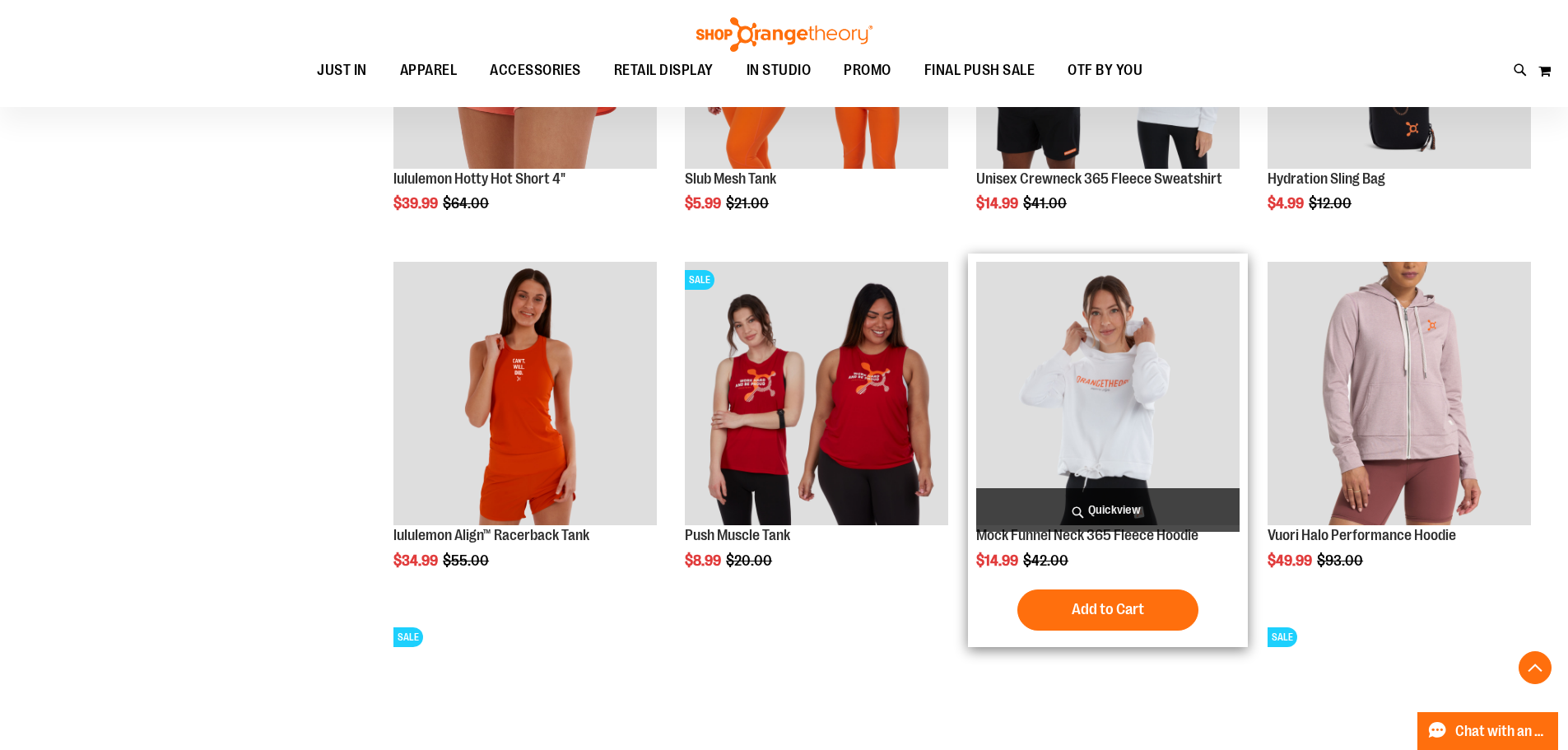
click at [1105, 399] on img "product" at bounding box center [1108, 394] width 264 height 264
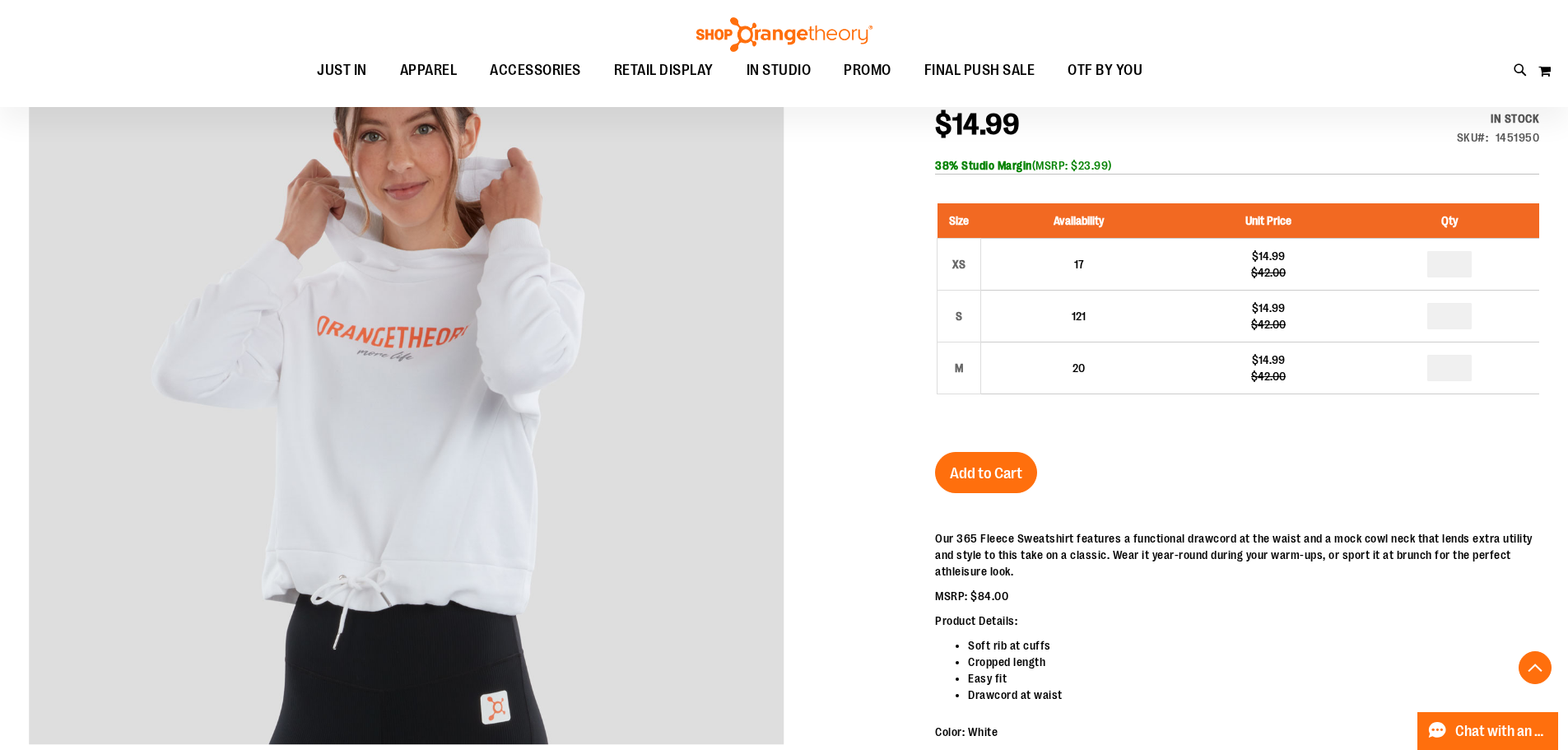
scroll to position [329, 0]
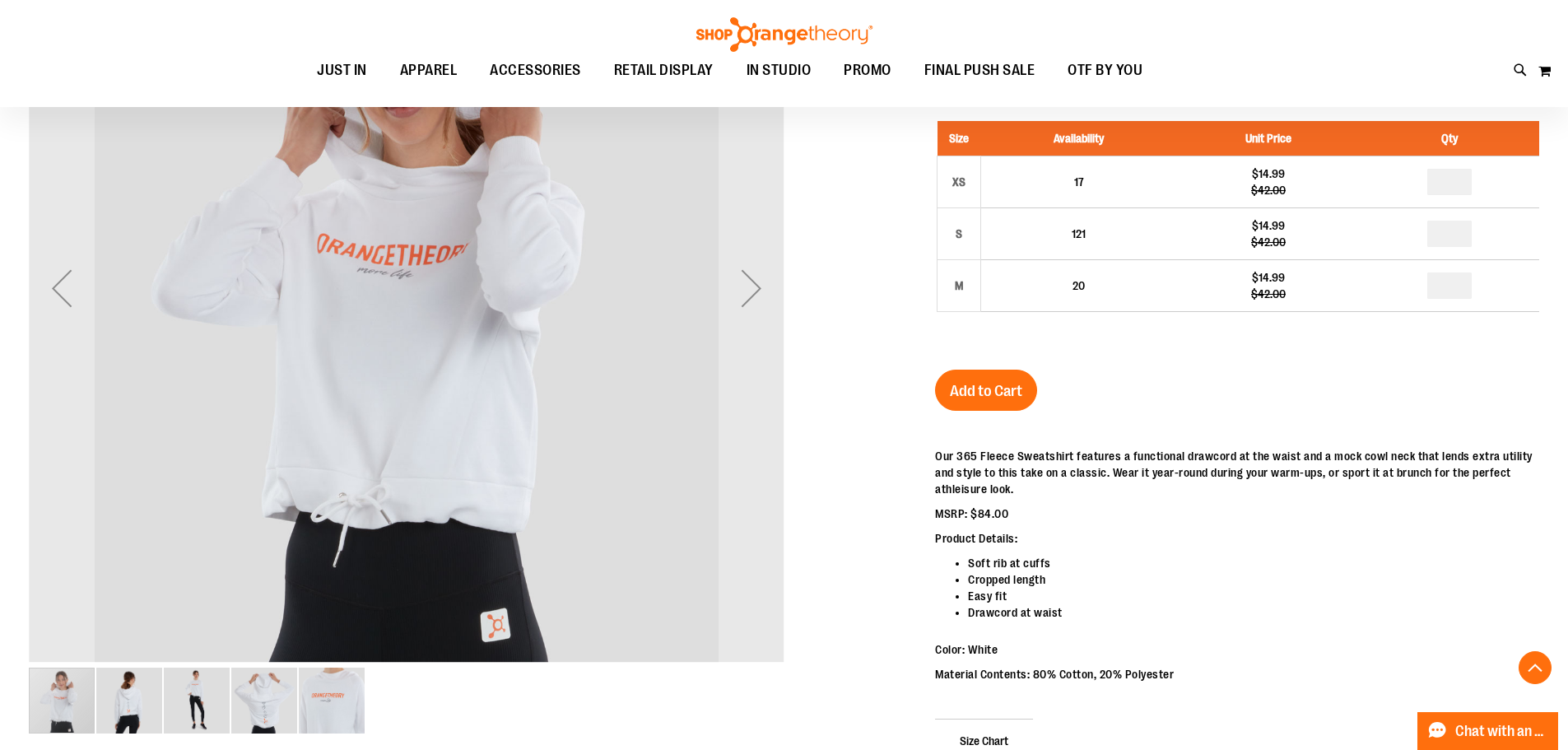
click at [121, 696] on img "image 2 of 5" at bounding box center [128, 701] width 66 height 66
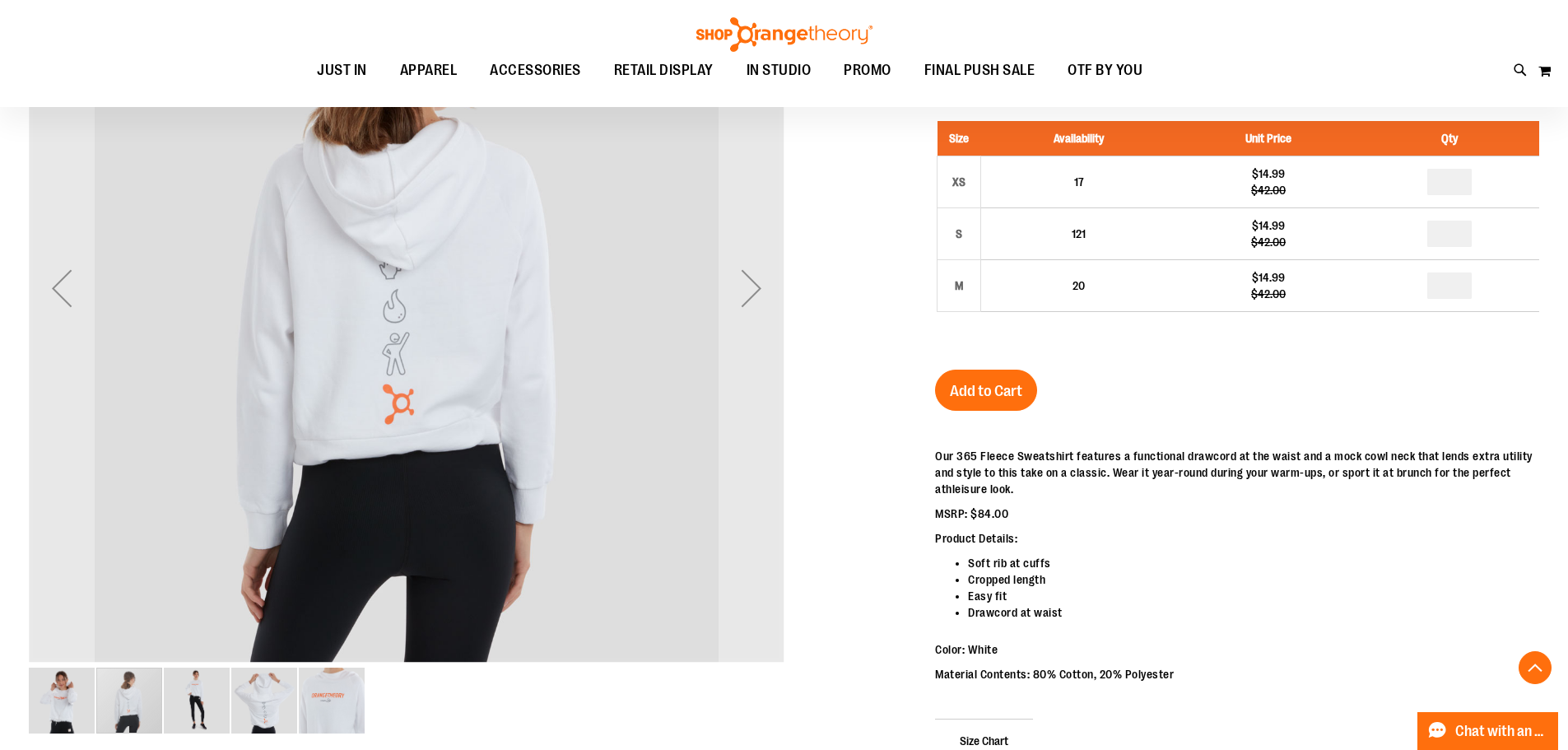
click at [202, 697] on img "image 3 of 5" at bounding box center [197, 701] width 66 height 66
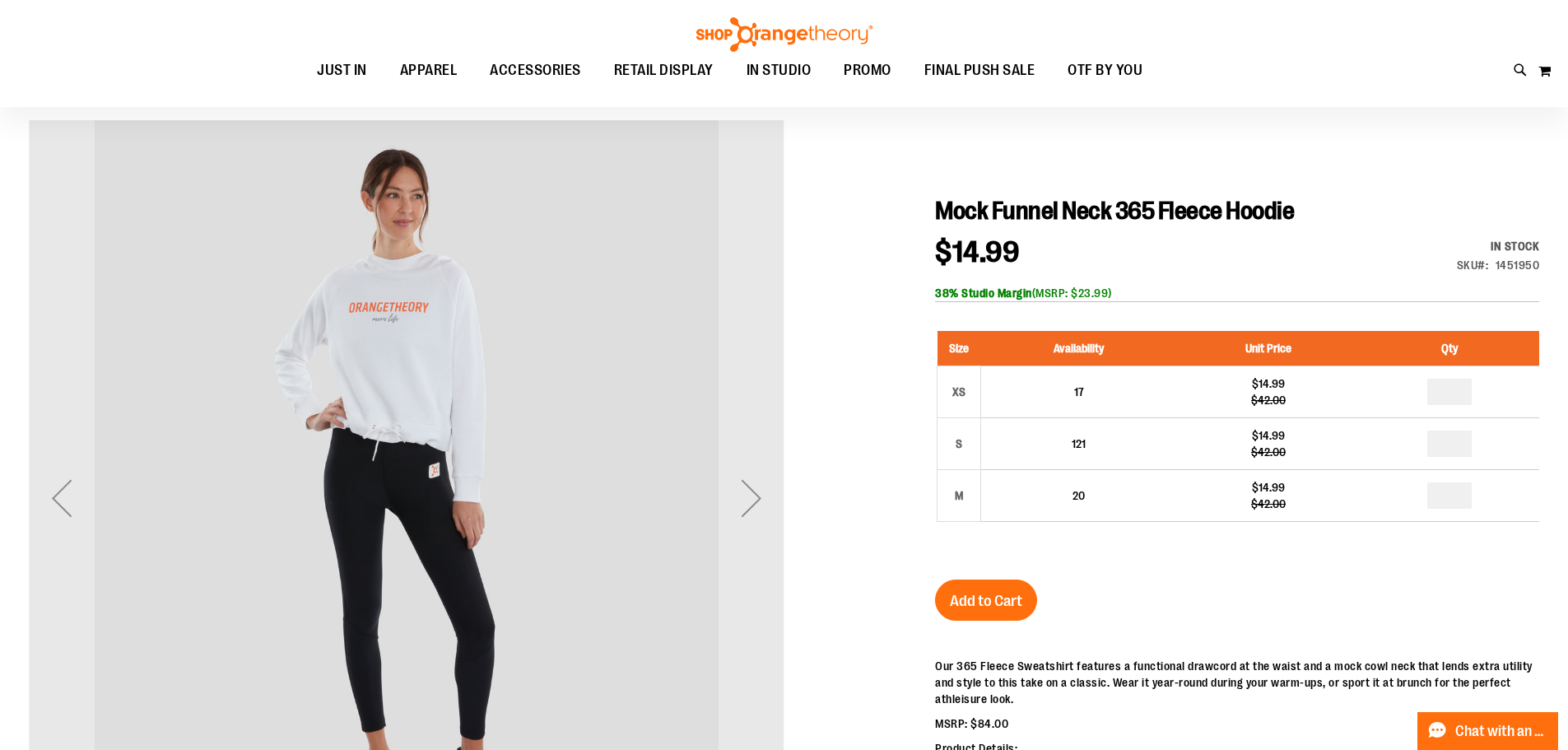
scroll to position [82, 0]
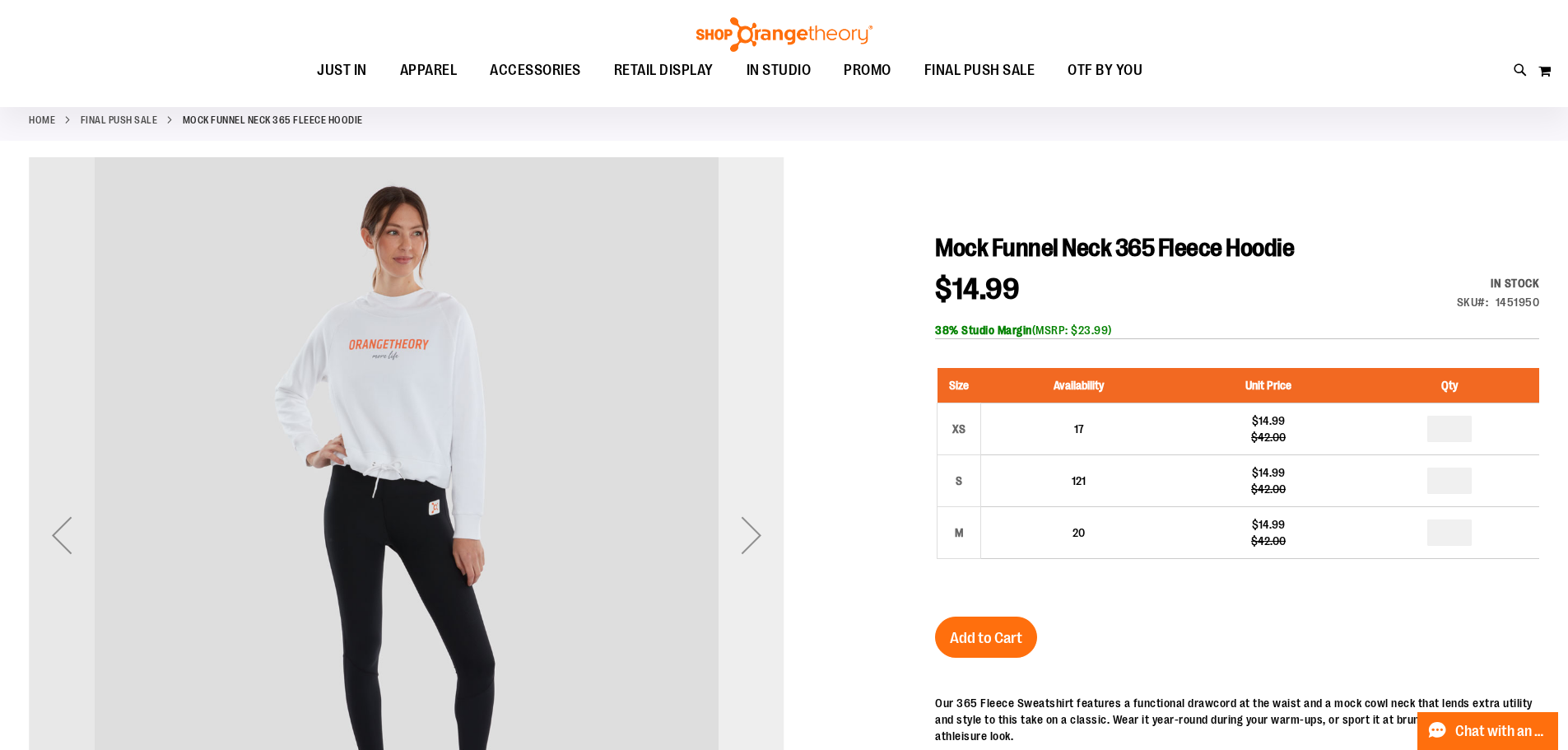
click at [754, 539] on div "Next" at bounding box center [751, 535] width 66 height 66
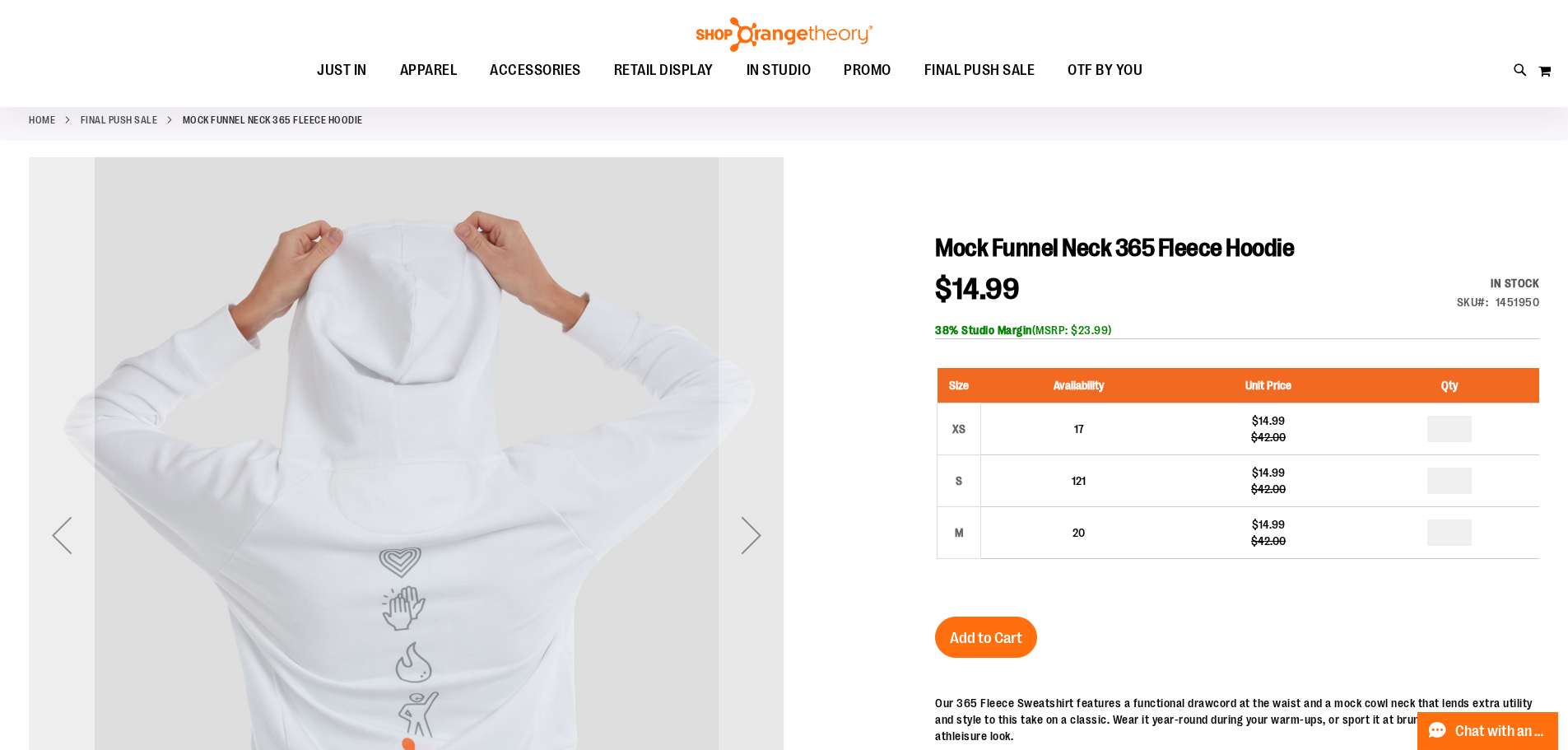
click at [58, 538] on div "Previous" at bounding box center [61, 535] width 66 height 66
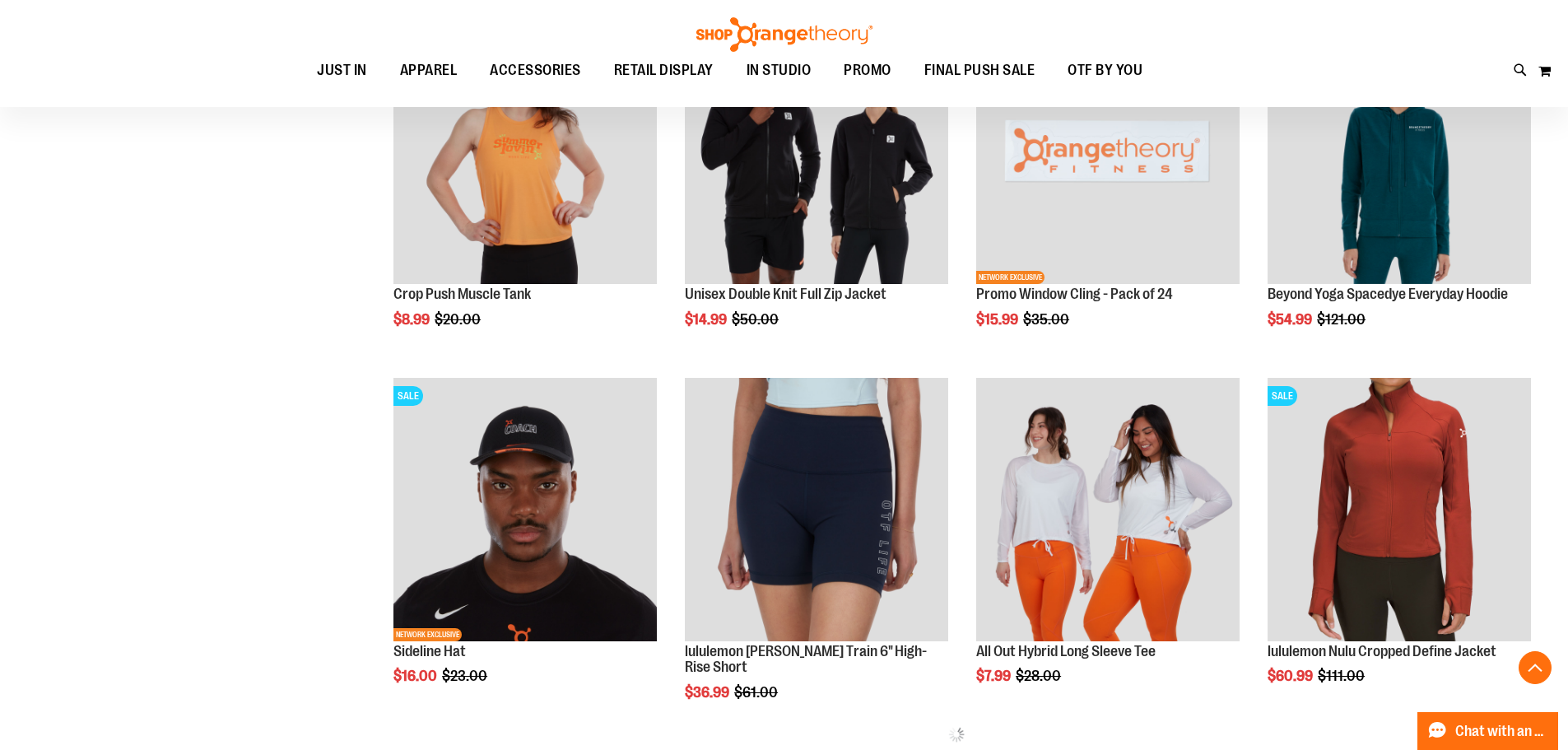
scroll to position [708, 0]
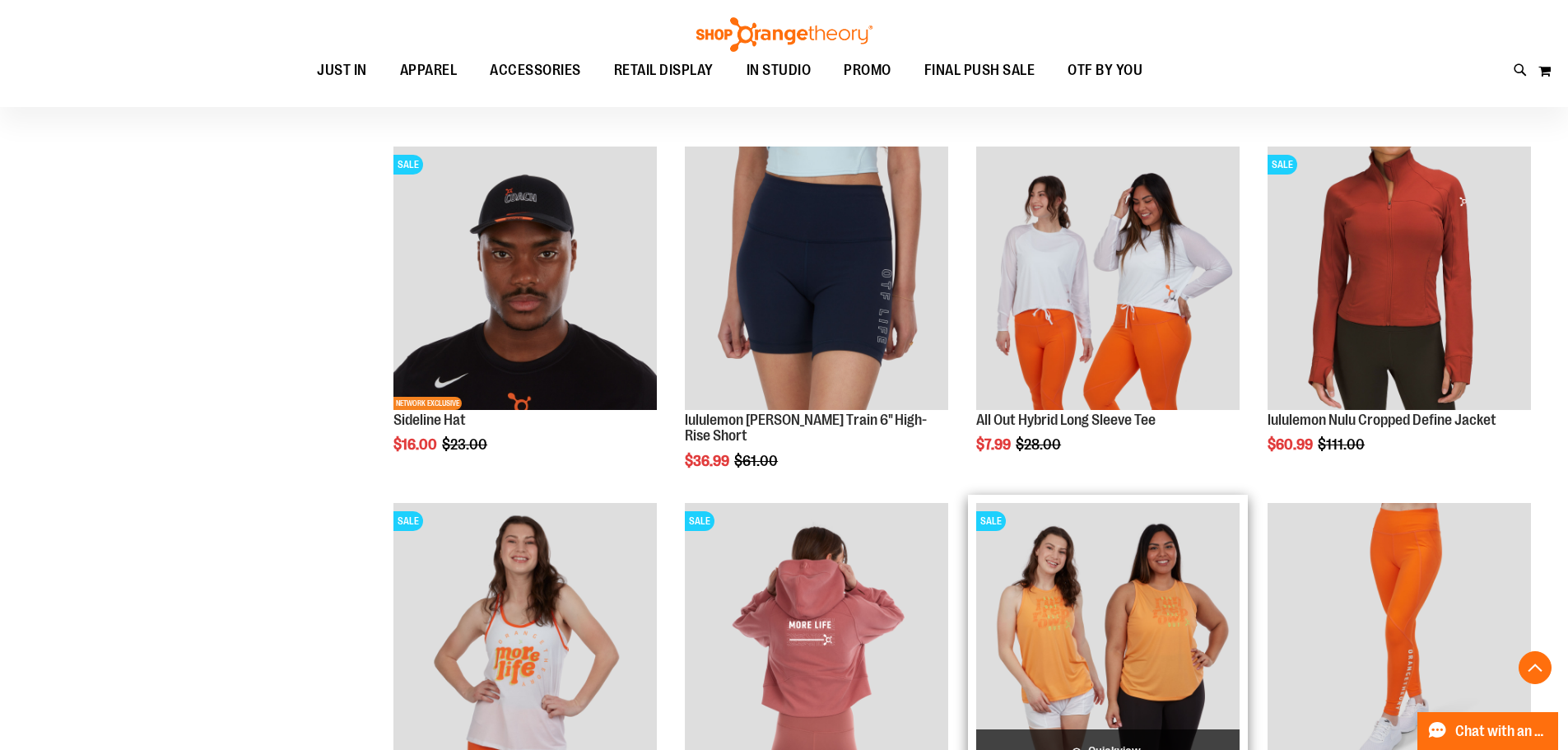
scroll to position [1038, 0]
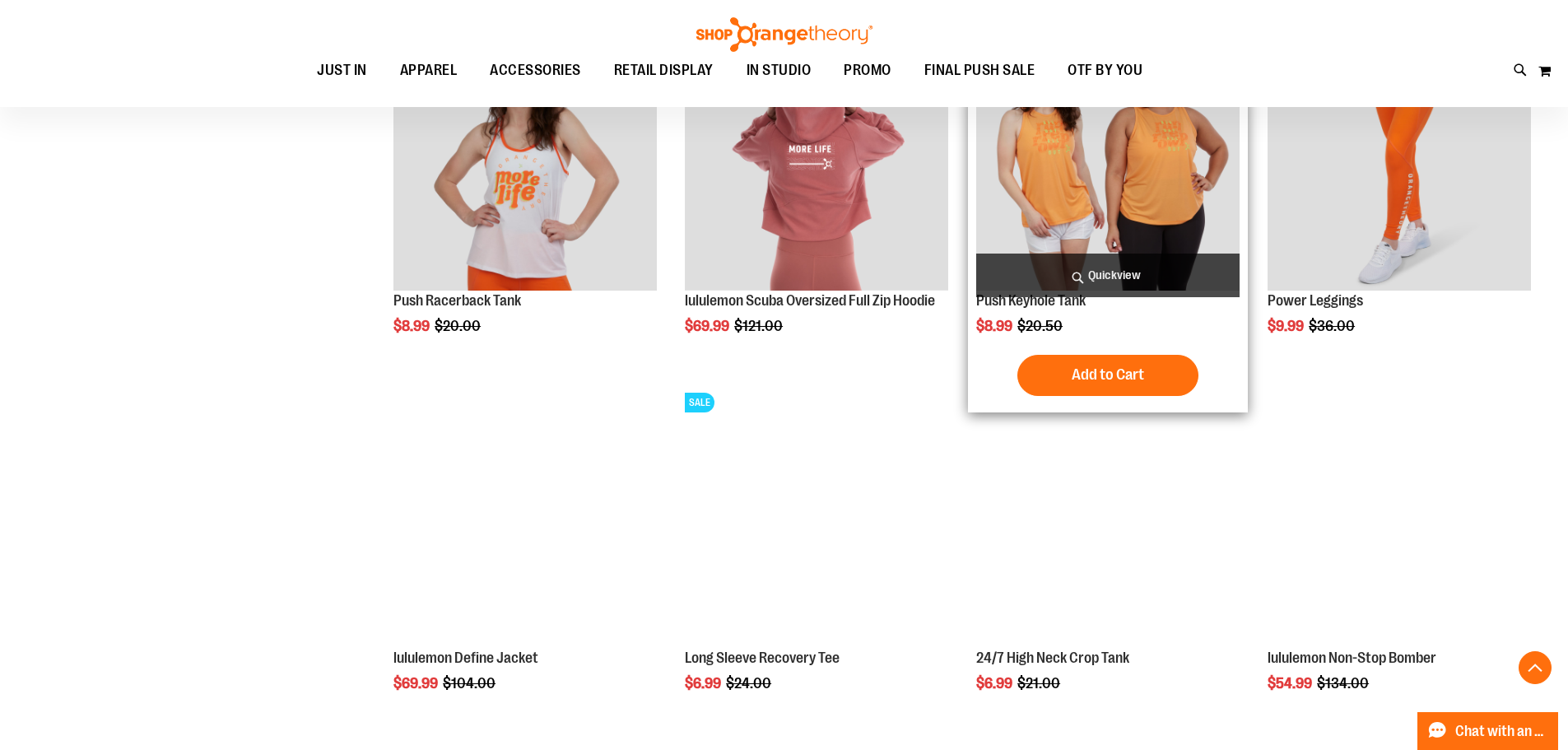
scroll to position [1450, 0]
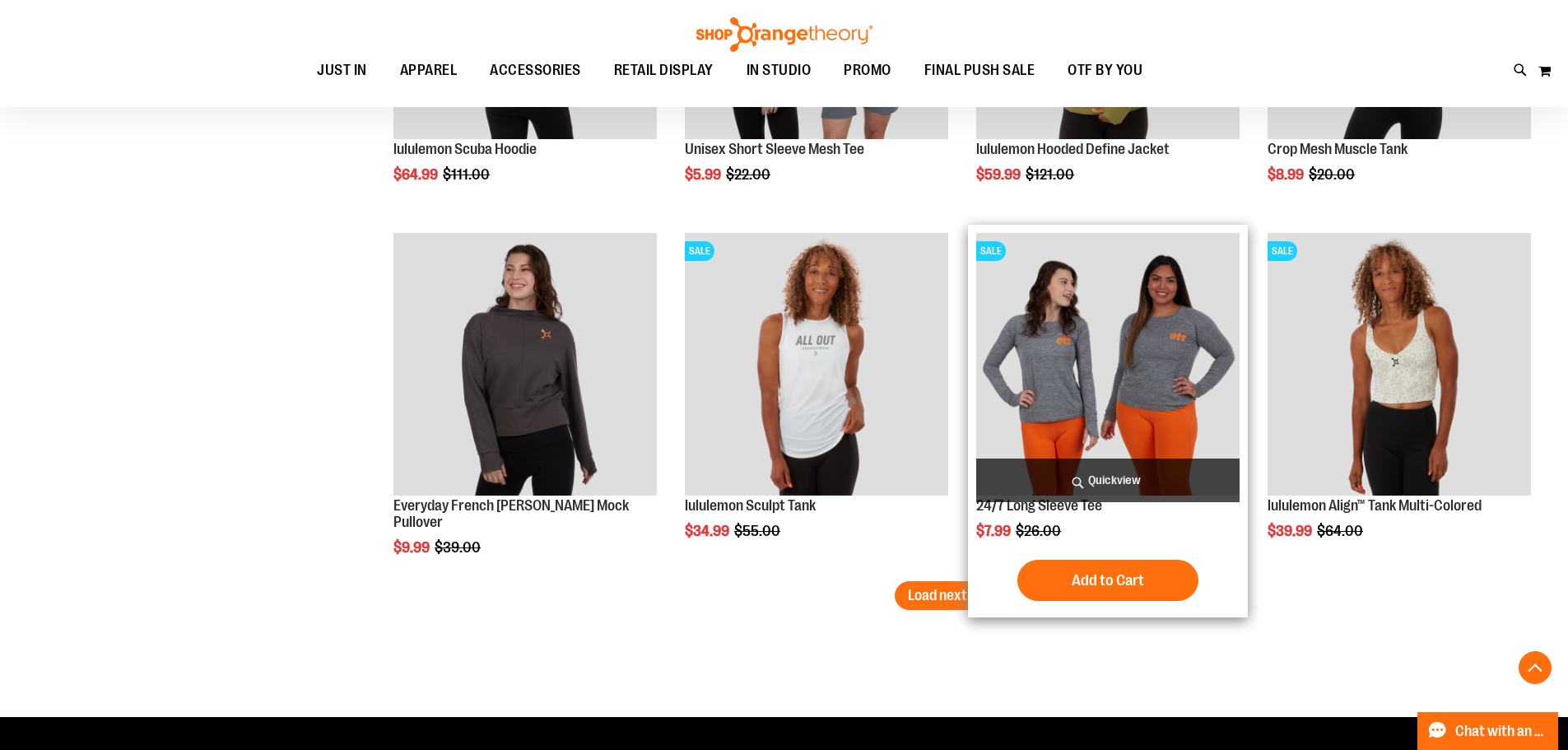
scroll to position [3014, 0]
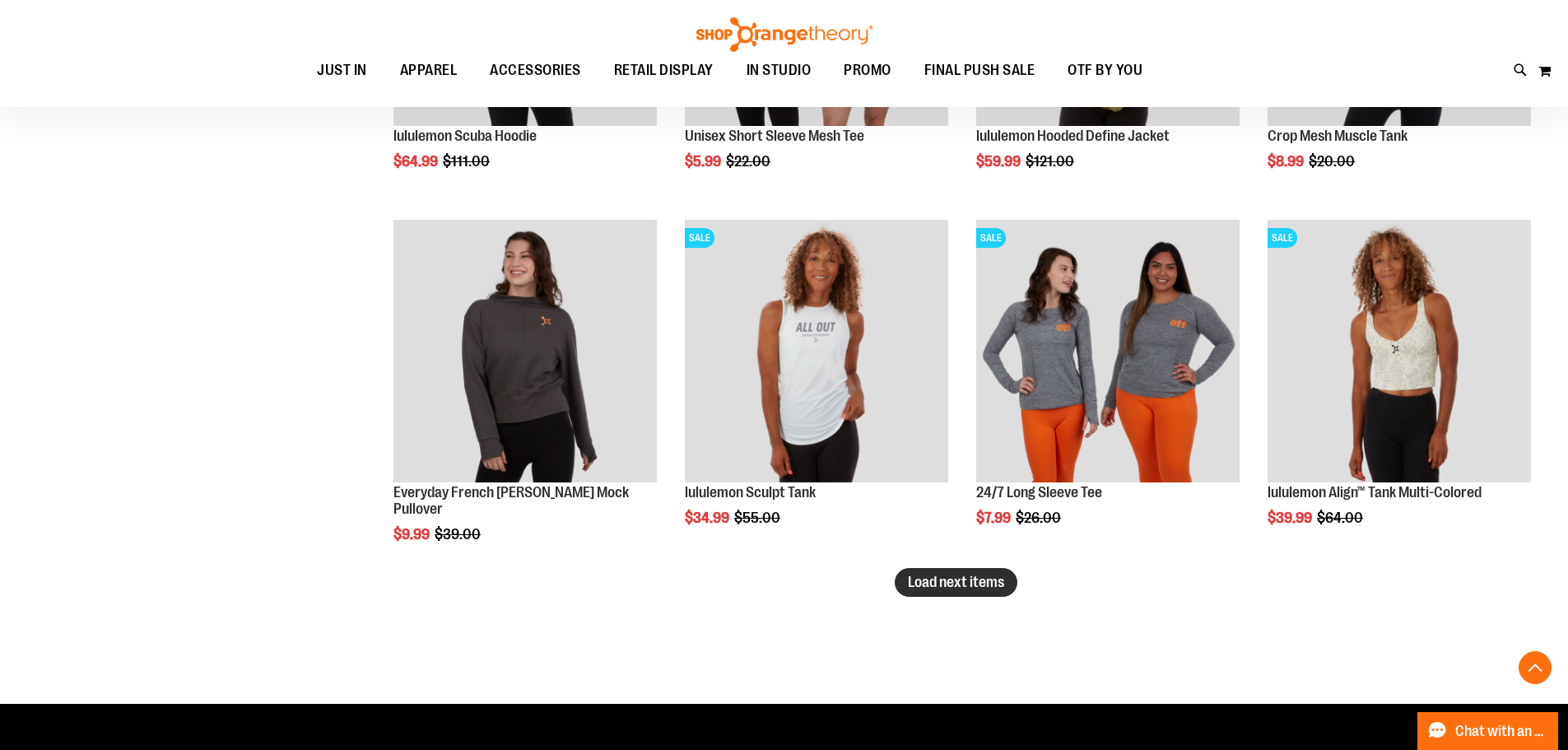
click at [899, 590] on button "Load next items" at bounding box center [956, 583] width 123 height 29
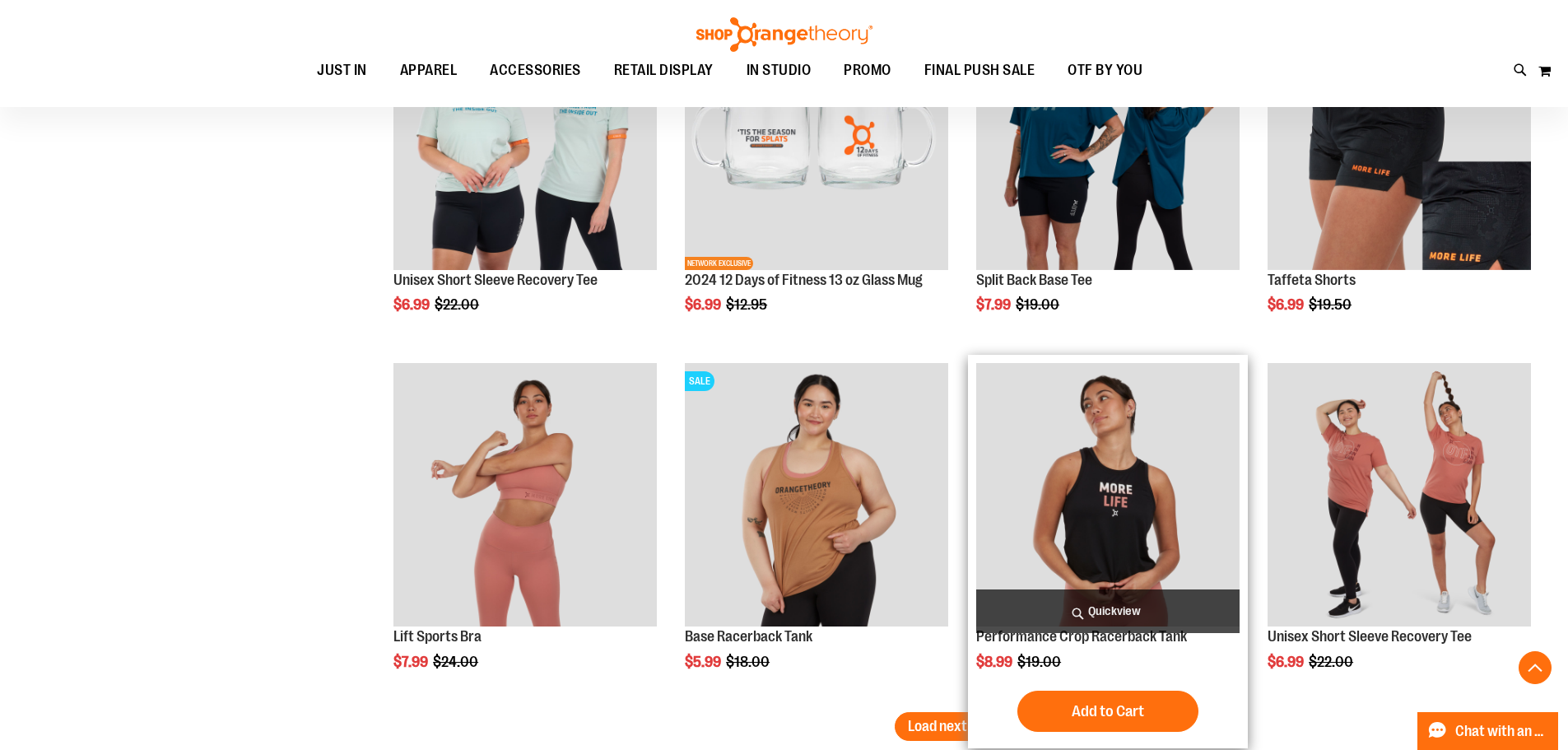
scroll to position [3756, 0]
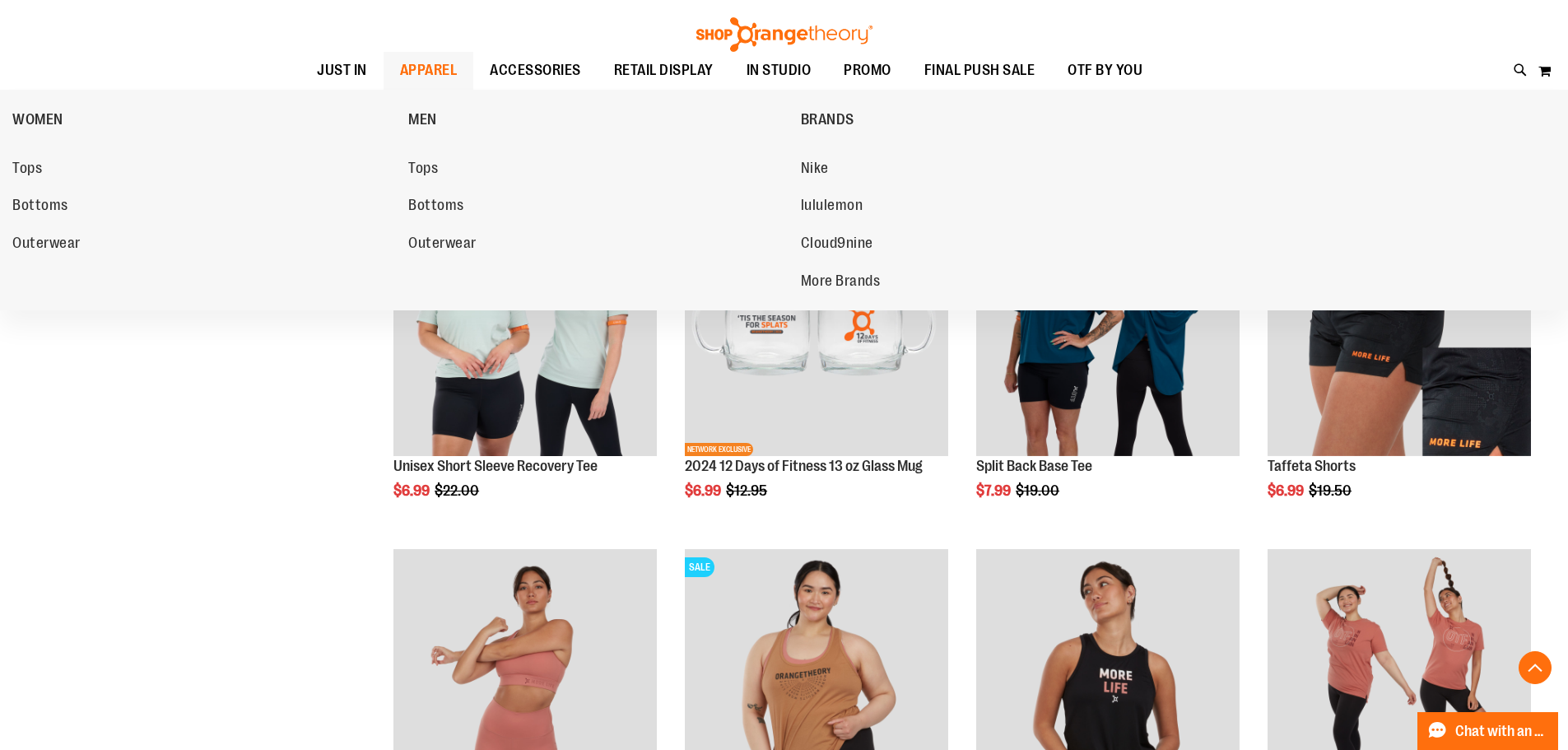
click at [418, 66] on span "APPAREL" at bounding box center [429, 71] width 58 height 37
click at [43, 207] on span "Bottoms" at bounding box center [41, 207] width 56 height 20
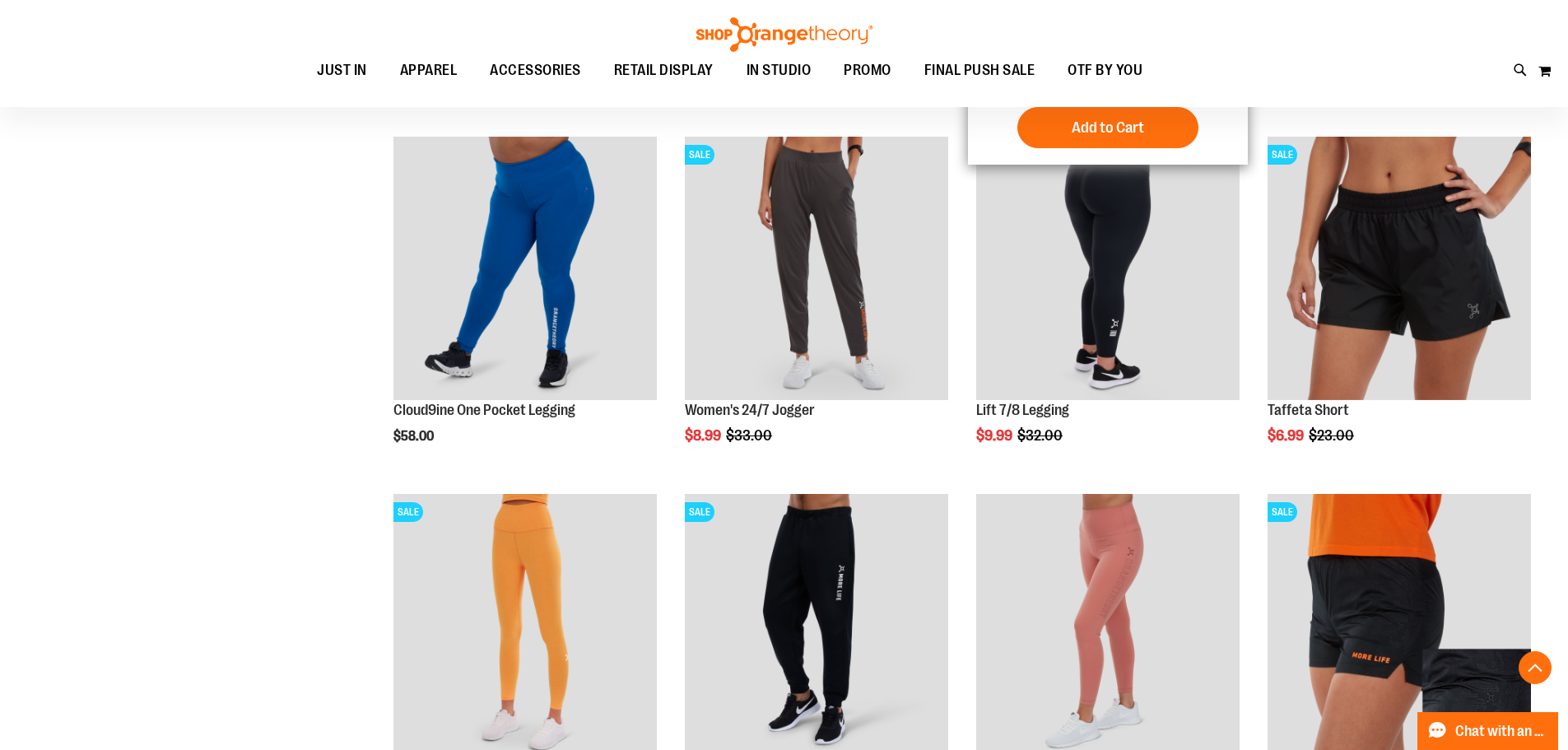
scroll to position [575, 0]
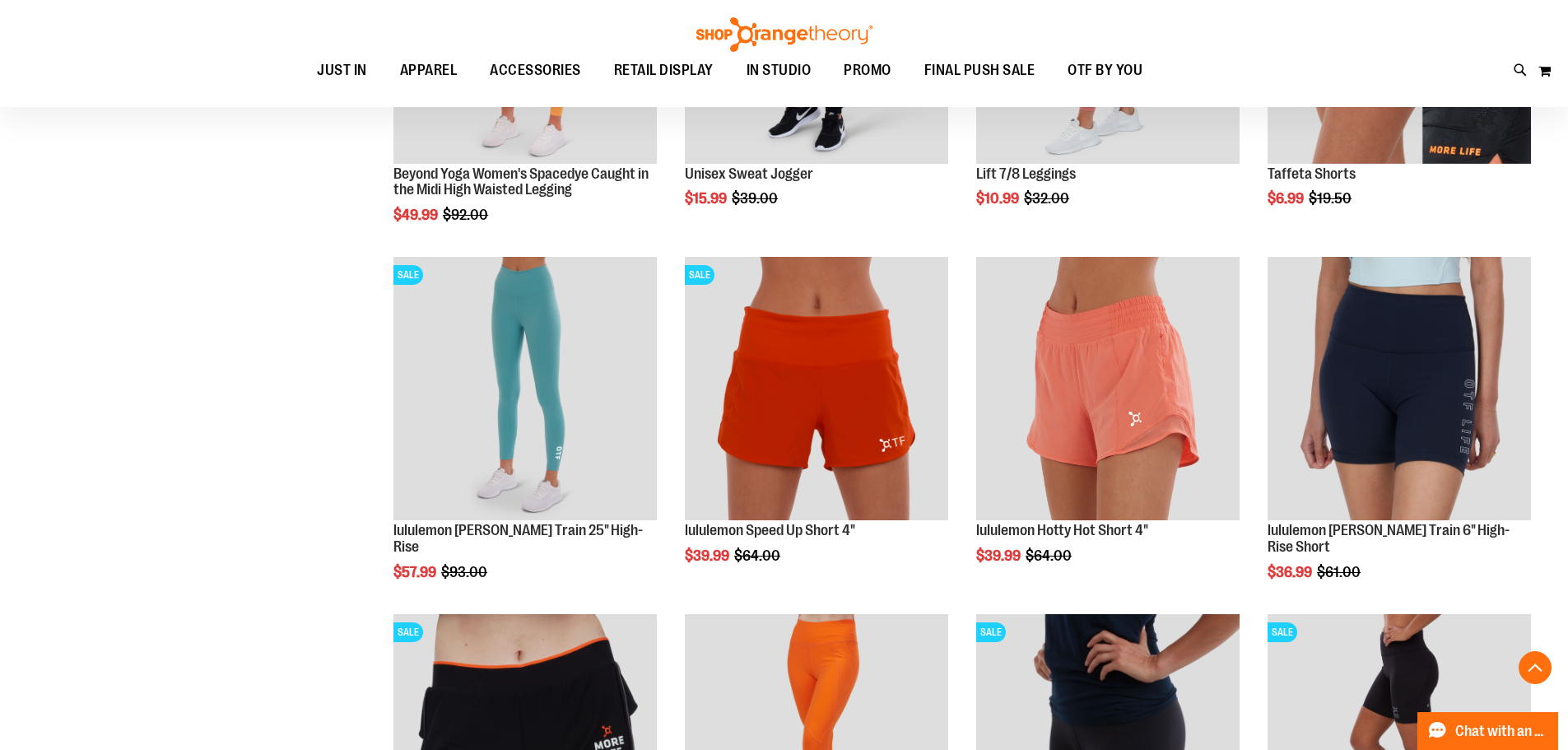
scroll to position [1317, 0]
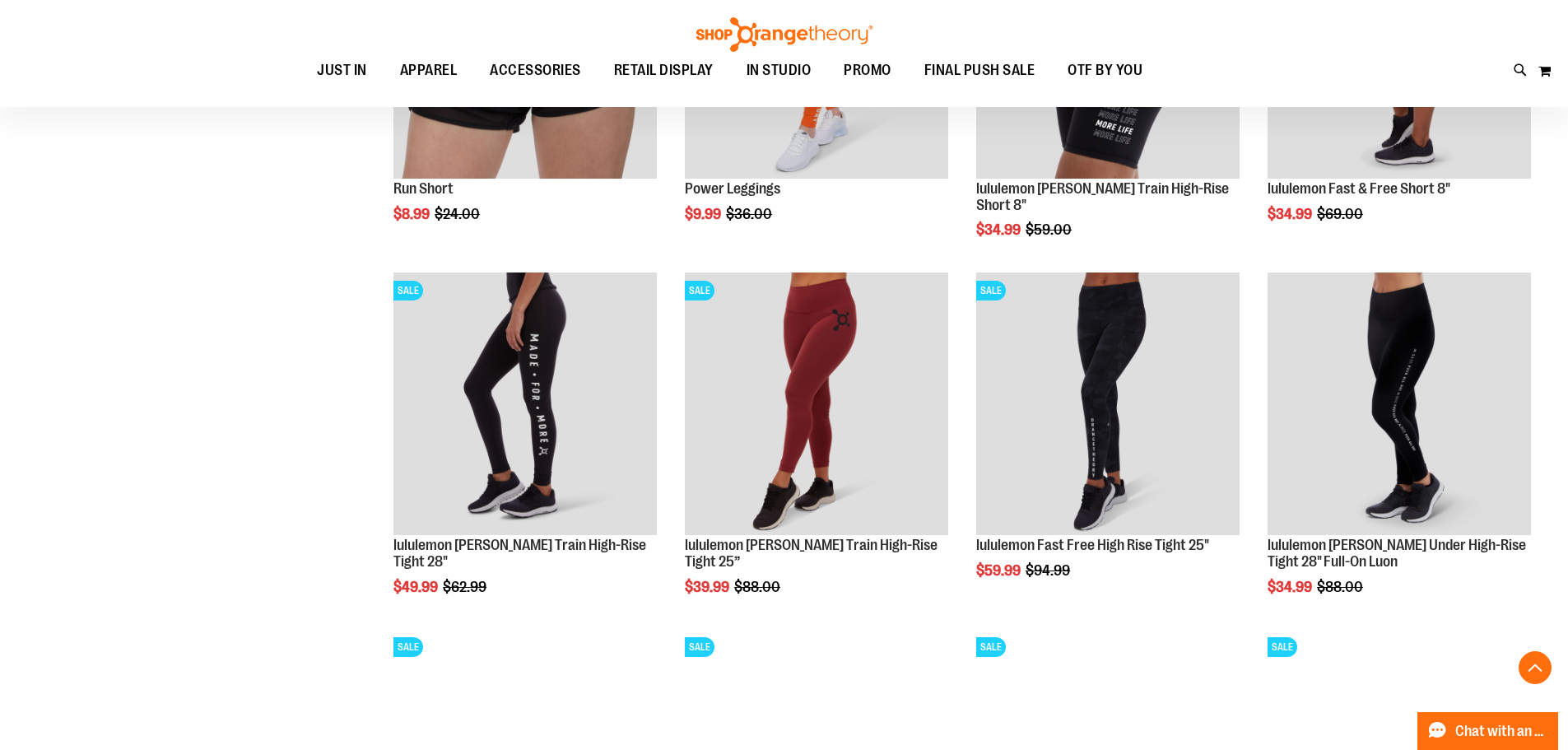
scroll to position [1811, 0]
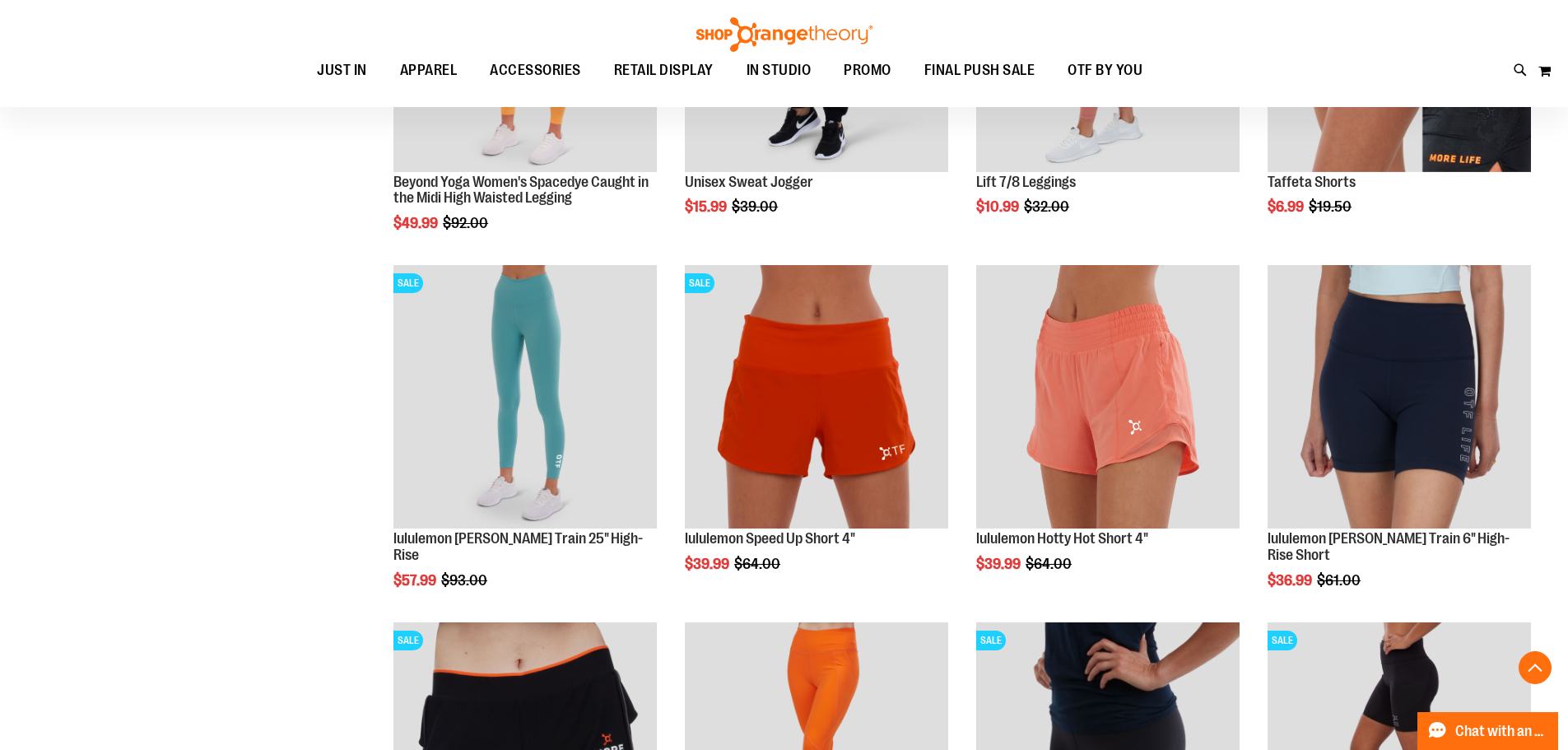
scroll to position [905, 0]
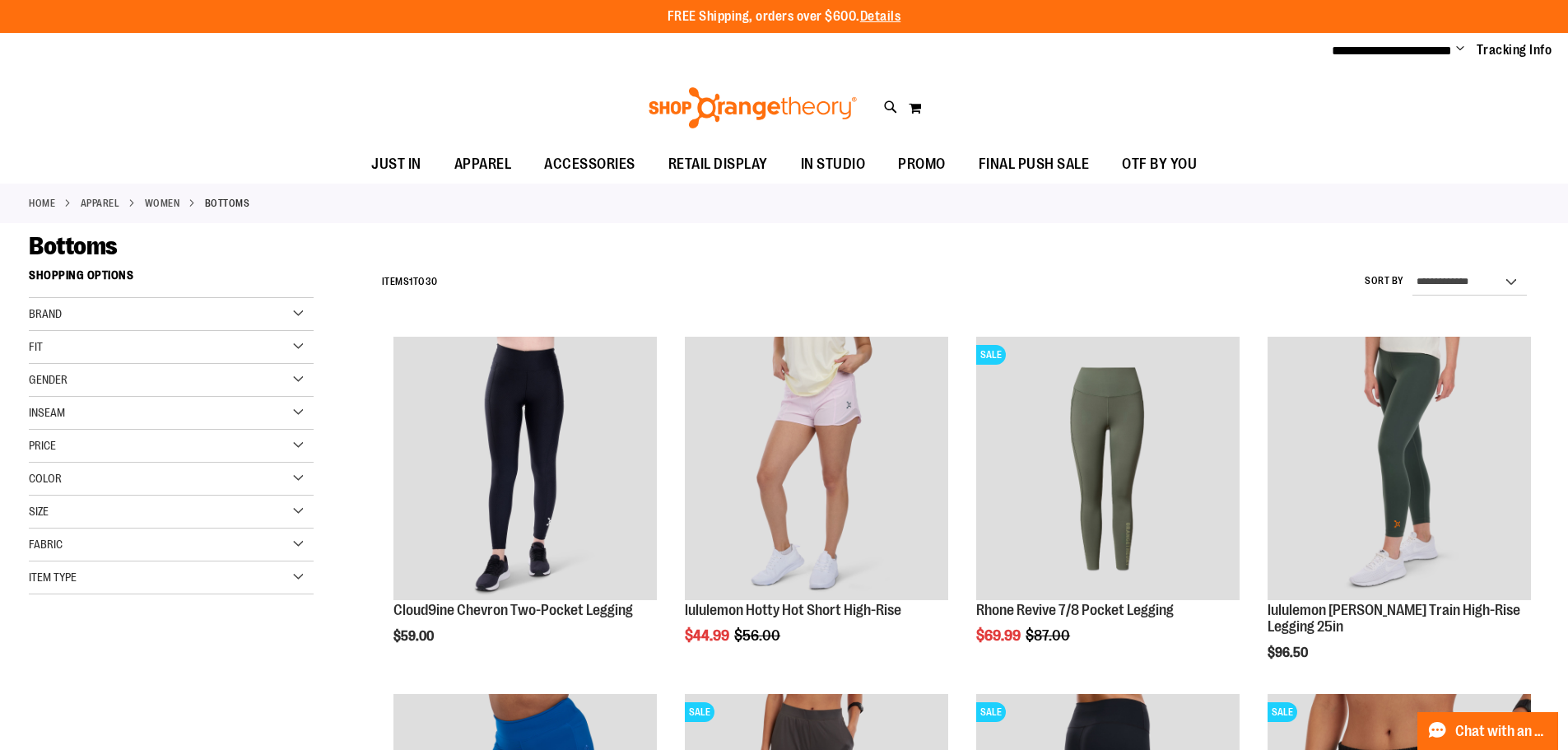
click at [1463, 46] on span "Change" at bounding box center [1460, 49] width 9 height 15
click at [1377, 112] on link "Sign Out" at bounding box center [1400, 111] width 144 height 31
